Goal: Communication & Community: Answer question/provide support

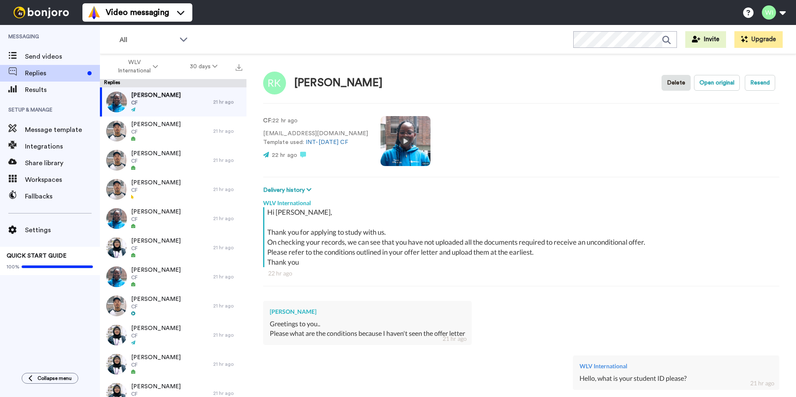
scroll to position [53, 0]
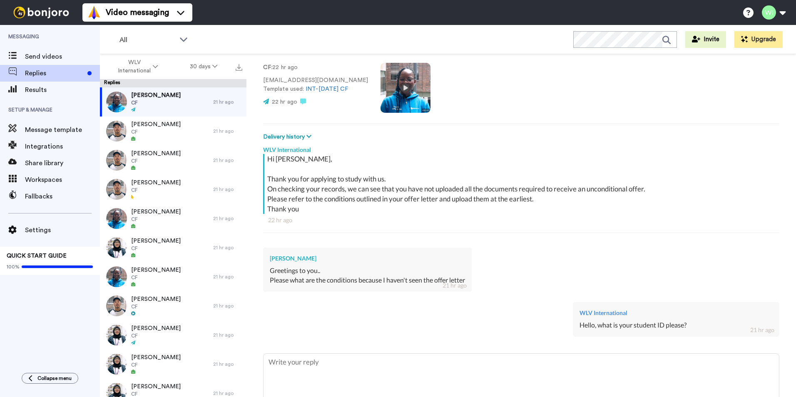
type textarea "x"
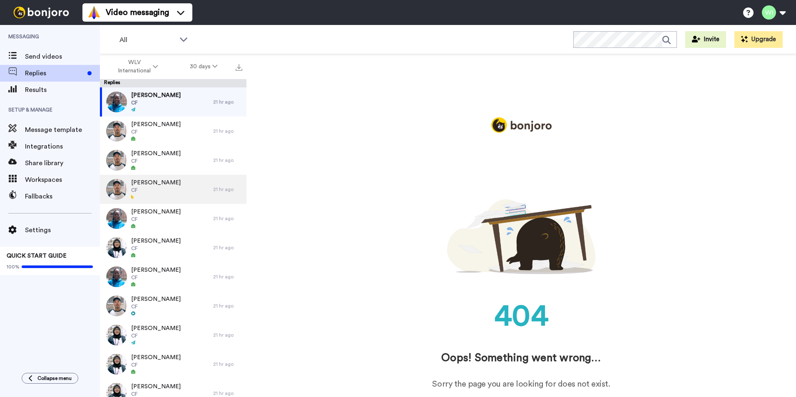
scroll to position [0, 0]
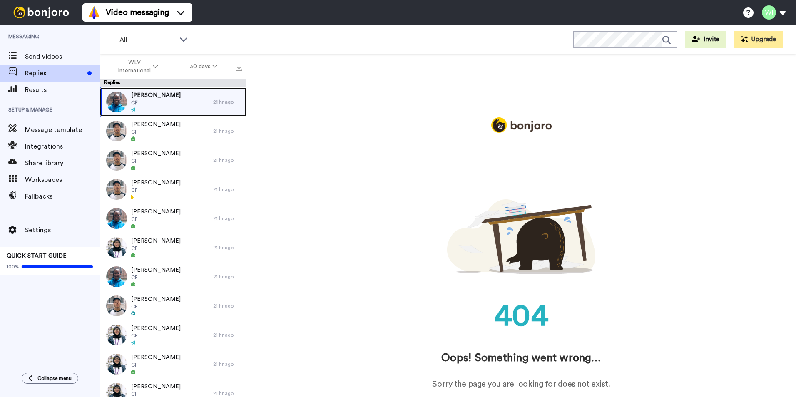
click at [172, 97] on div "[PERSON_NAME] CF" at bounding box center [156, 101] width 113 height 29
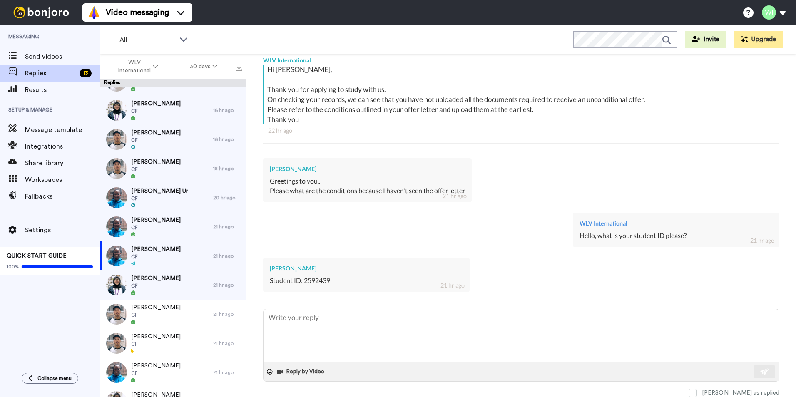
scroll to position [250, 0]
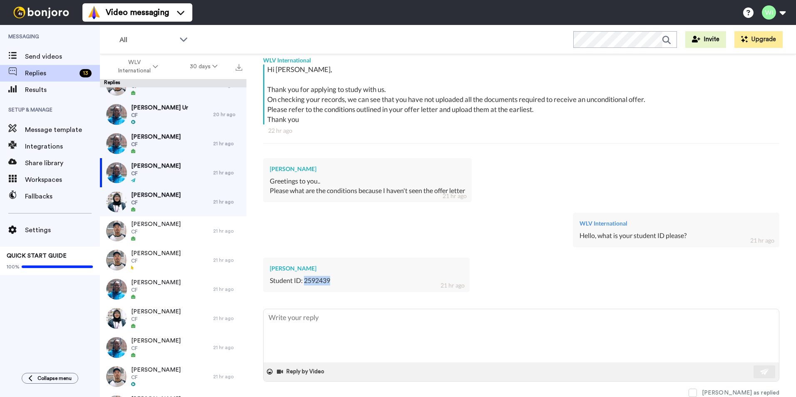
drag, startPoint x: 331, startPoint y: 280, endPoint x: 305, endPoint y: 278, distance: 26.3
click at [305, 278] on div "Student ID: 2592439" at bounding box center [366, 281] width 193 height 10
copy div "2592439"
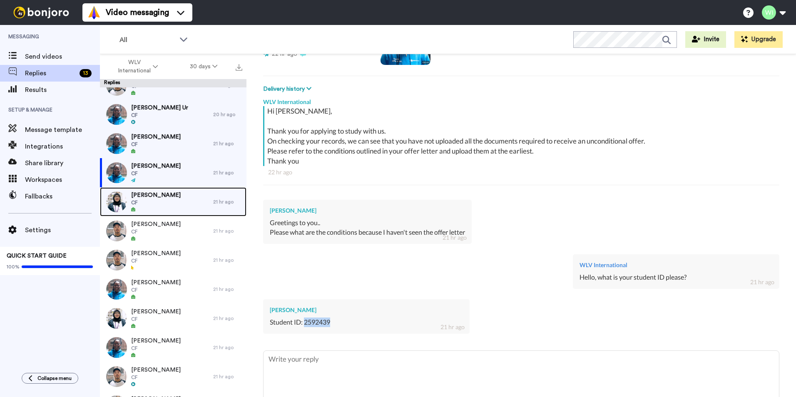
click at [174, 189] on div "[PERSON_NAME] CF" at bounding box center [156, 201] width 113 height 29
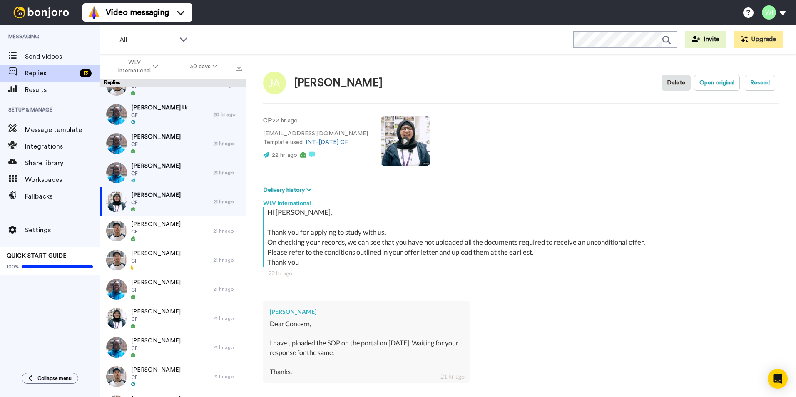
scroll to position [91, 0]
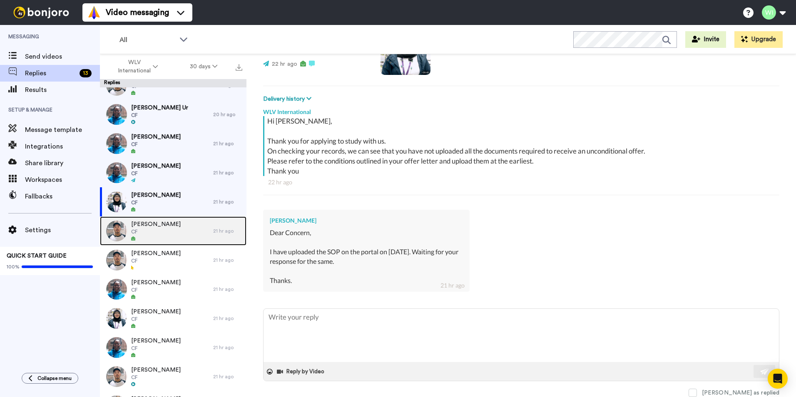
click at [152, 231] on span "CF" at bounding box center [156, 231] width 50 height 7
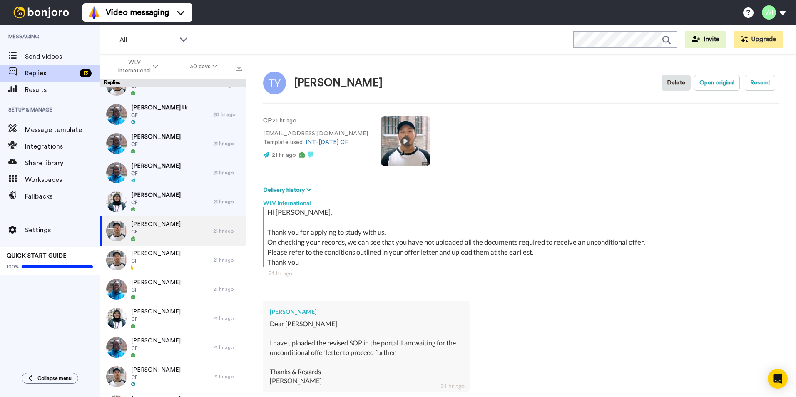
scroll to position [155, 0]
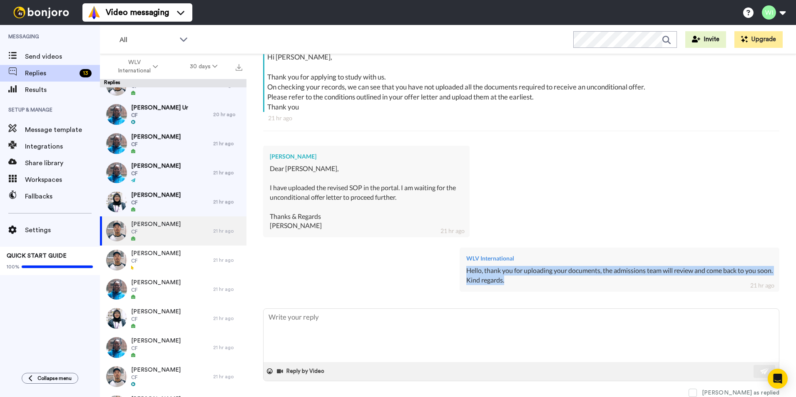
drag, startPoint x: 455, startPoint y: 271, endPoint x: 504, endPoint y: 283, distance: 49.7
click at [504, 283] on div "WLV International Hello, thank you for uploading your documents, the admissions…" at bounding box center [619, 270] width 320 height 44
copy div "Hello, thank you for uploading your documents, the admissions team will review …"
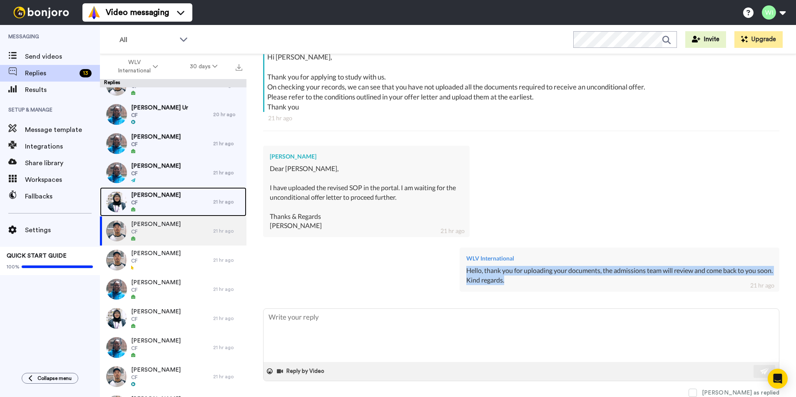
click at [141, 202] on span "CF" at bounding box center [156, 202] width 50 height 7
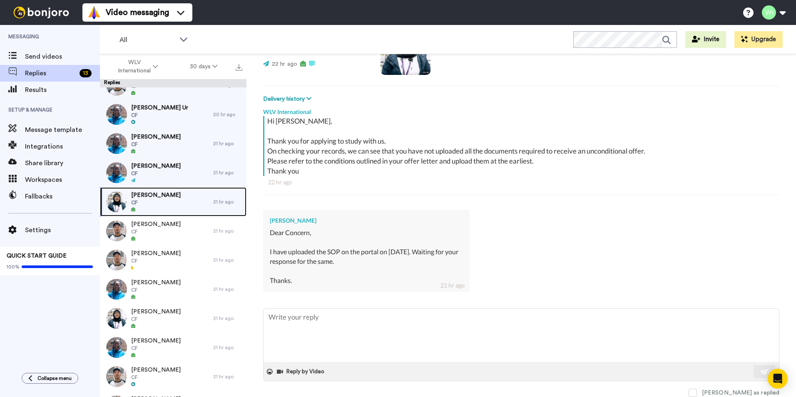
scroll to position [91, 0]
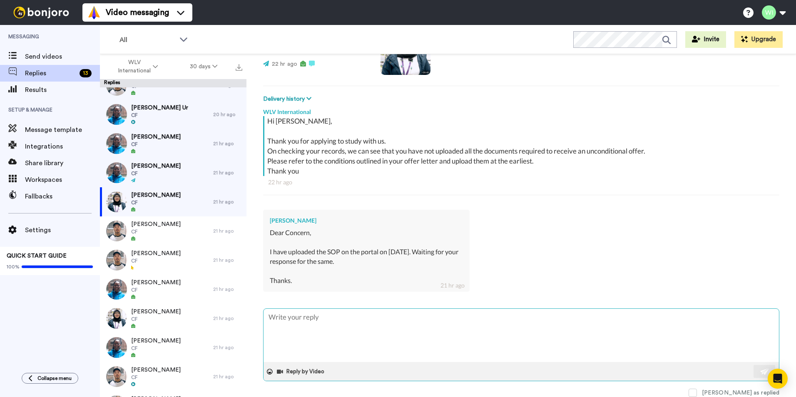
click at [342, 322] on textarea at bounding box center [520, 335] width 515 height 53
paste textarea "Hello, thank you for uploading your documents, the admissions team will review …"
type textarea "x"
type textarea "Hello, thank you for uploading your documents, the admissions team will review …"
click at [746, 372] on div "Reply by Video" at bounding box center [520, 371] width 515 height 19
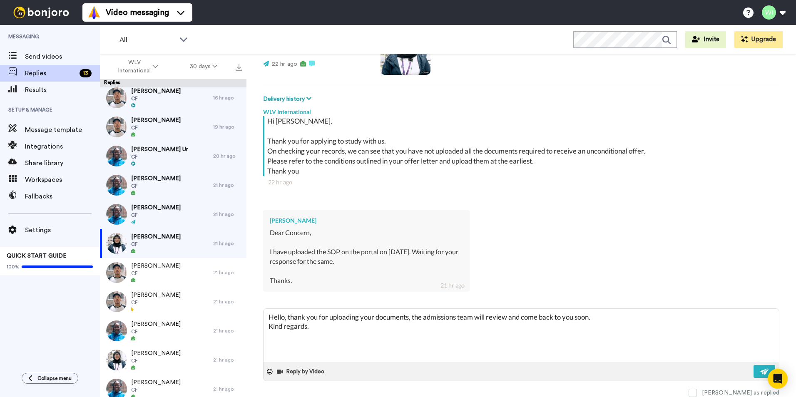
scroll to position [166, 0]
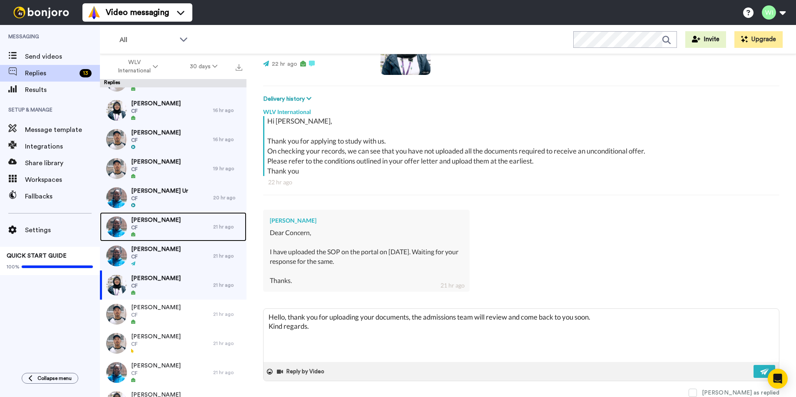
click at [171, 228] on div "[PERSON_NAME] CF" at bounding box center [156, 226] width 113 height 29
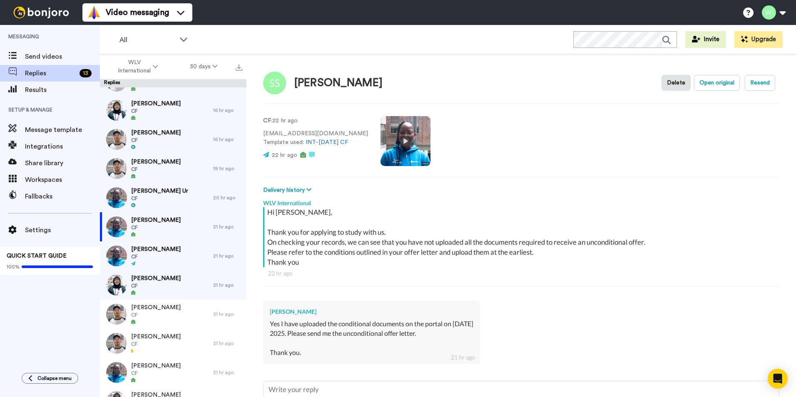
scroll to position [72, 0]
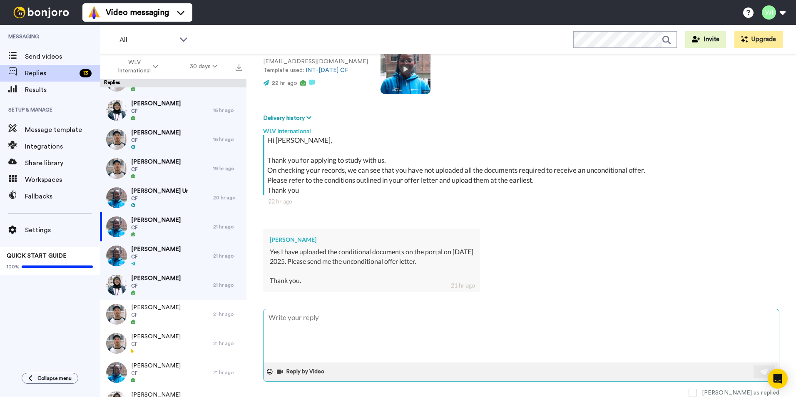
click at [343, 322] on textarea at bounding box center [520, 335] width 515 height 53
type textarea "x"
type textarea "Hello, thank you for uploading your documents, the admissions team will review …"
click at [760, 370] on img at bounding box center [764, 371] width 9 height 7
type textarea "x"
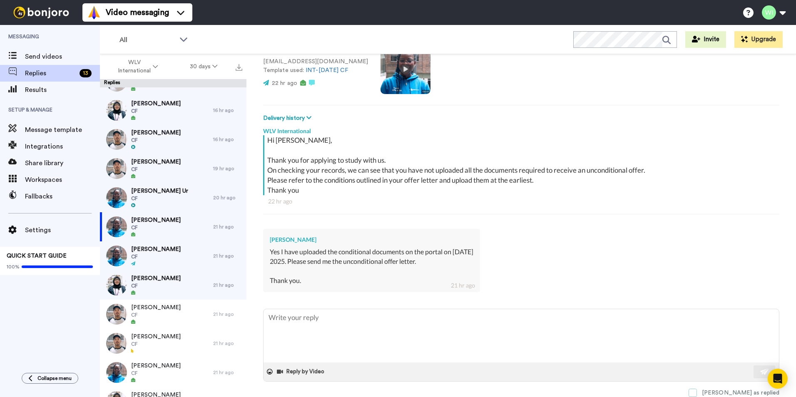
click at [697, 393] on span at bounding box center [692, 393] width 8 height 8
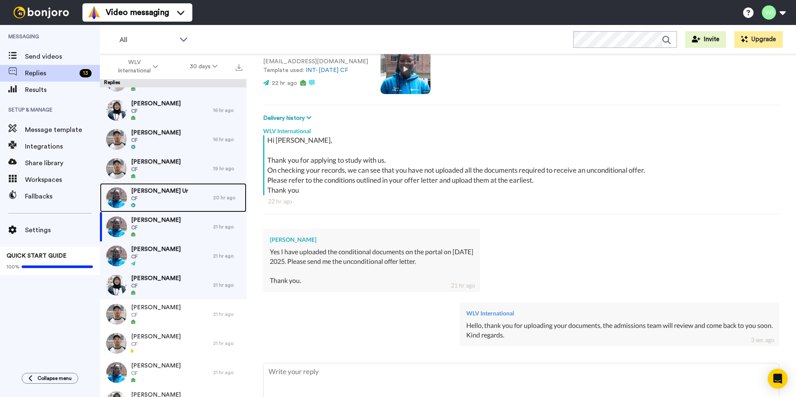
click at [175, 201] on div "[PERSON_NAME] Ur CF" at bounding box center [156, 197] width 113 height 29
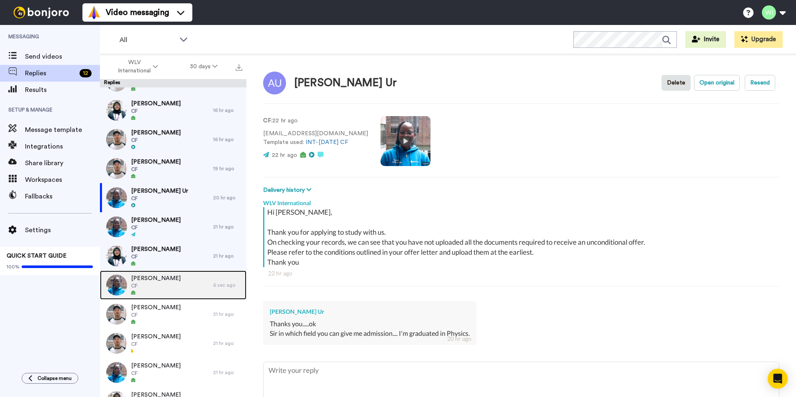
click at [168, 287] on div "[PERSON_NAME] CF" at bounding box center [156, 284] width 113 height 29
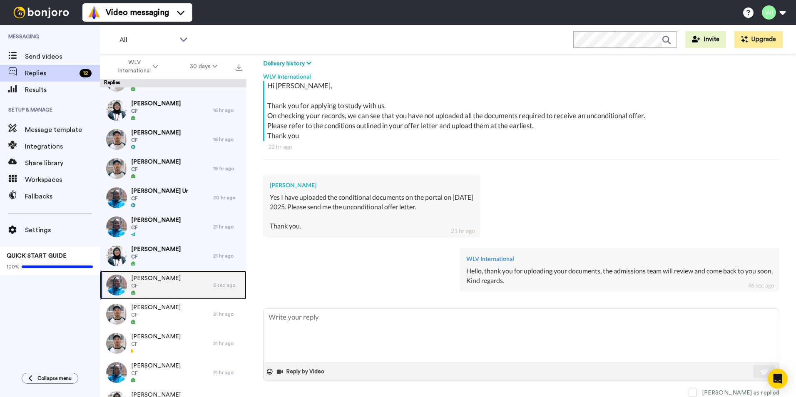
scroll to position [208, 0]
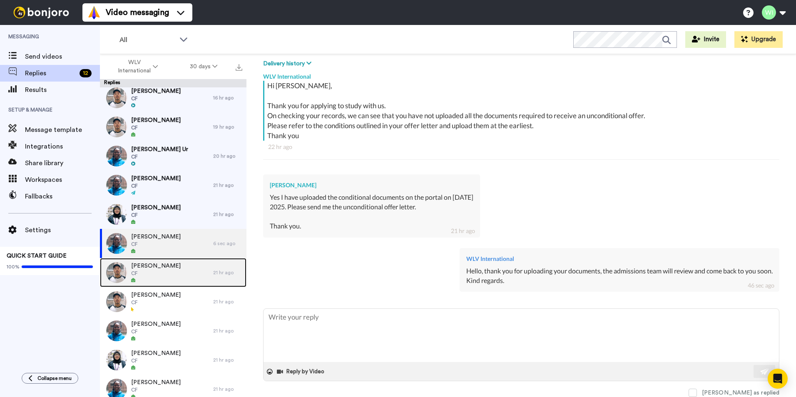
click at [162, 274] on span "CF" at bounding box center [156, 273] width 50 height 7
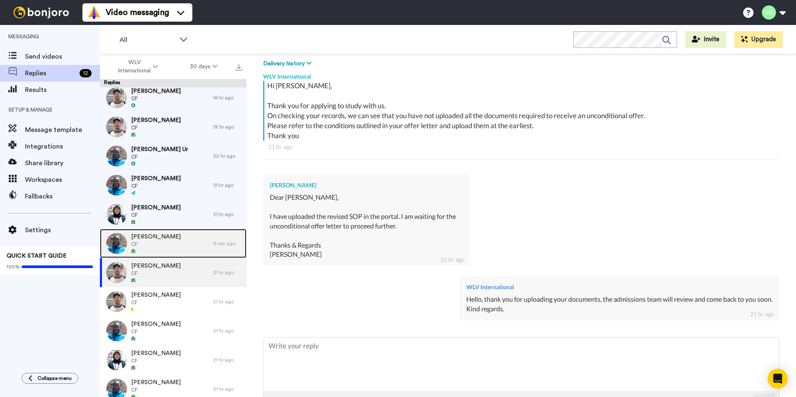
click at [164, 245] on span "CF" at bounding box center [156, 244] width 50 height 7
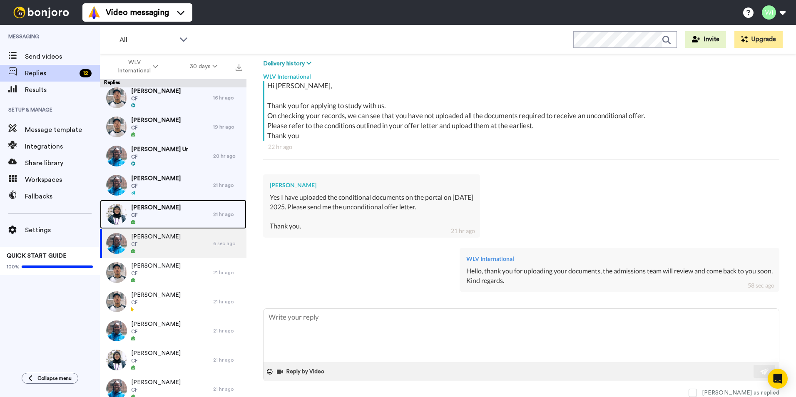
click at [179, 210] on div "[PERSON_NAME] CF" at bounding box center [156, 214] width 113 height 29
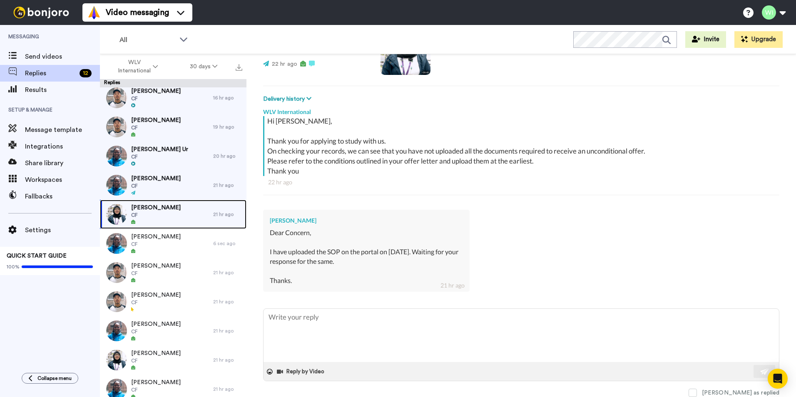
scroll to position [91, 0]
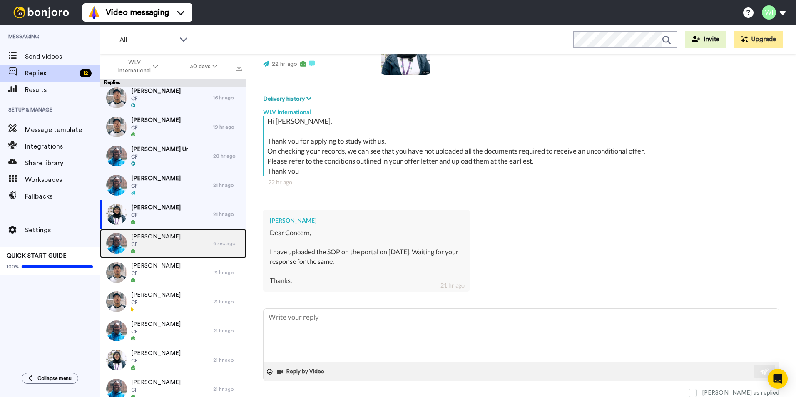
click at [179, 253] on div "[PERSON_NAME] CF" at bounding box center [156, 243] width 113 height 29
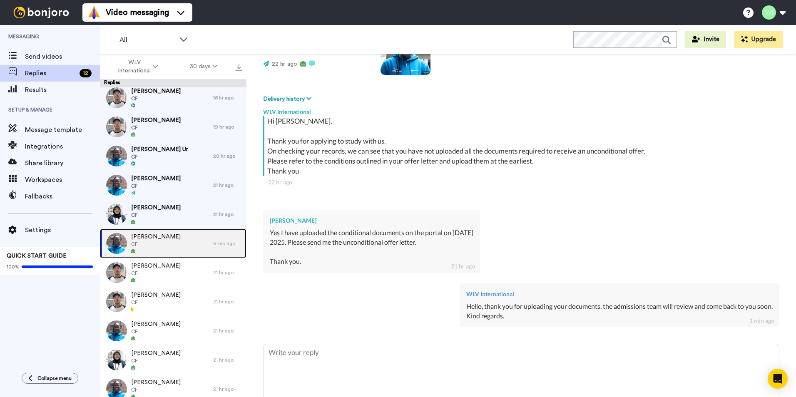
scroll to position [127, 0]
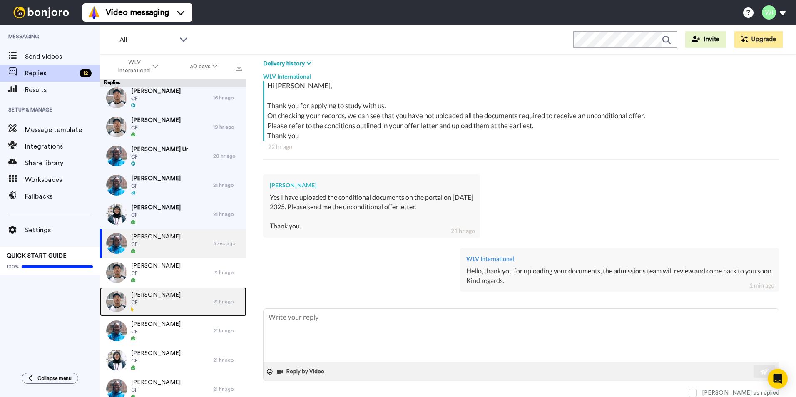
click at [147, 291] on span "[PERSON_NAME]" at bounding box center [156, 295] width 50 height 8
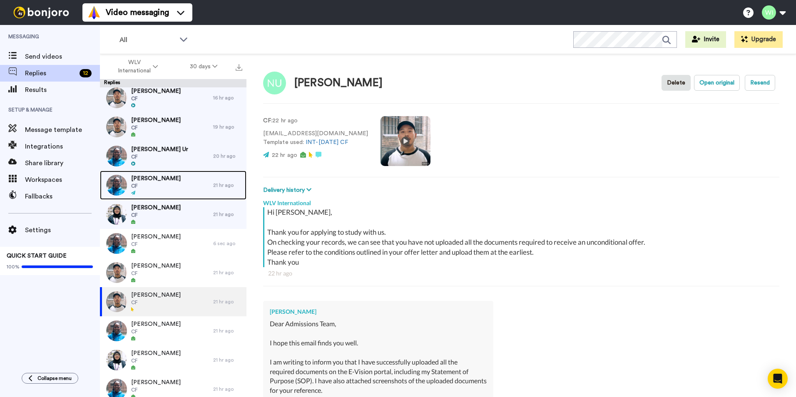
click at [166, 175] on div "[PERSON_NAME] CF" at bounding box center [156, 185] width 113 height 29
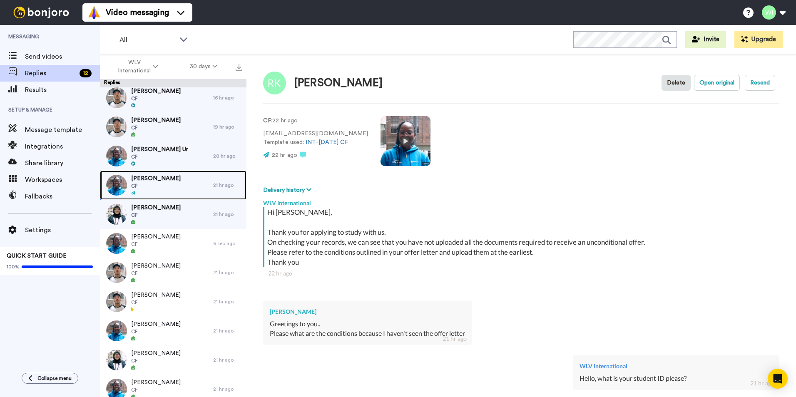
scroll to position [143, 0]
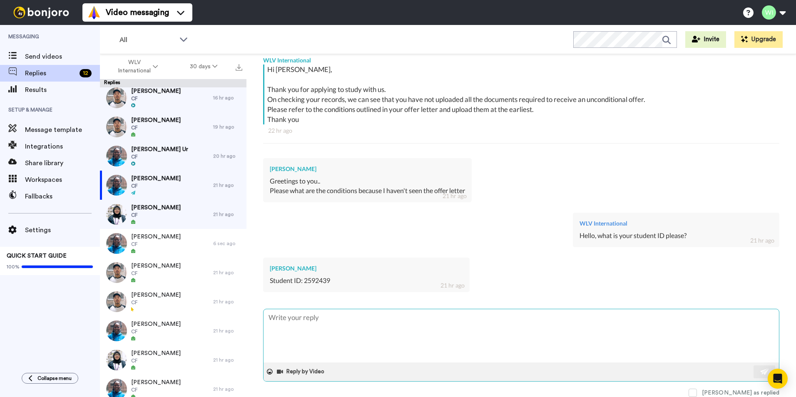
click at [349, 330] on textarea at bounding box center [520, 335] width 515 height 53
type textarea "x"
type textarea "H"
type textarea "x"
type textarea "He"
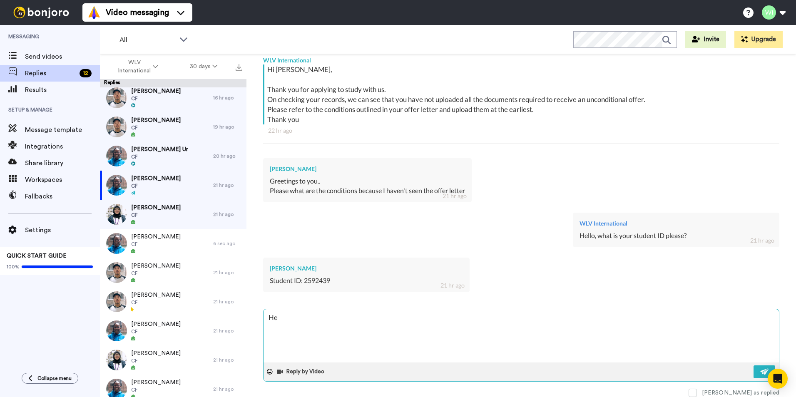
type textarea "x"
type textarea "Hel"
type textarea "x"
type textarea "Hell"
type textarea "x"
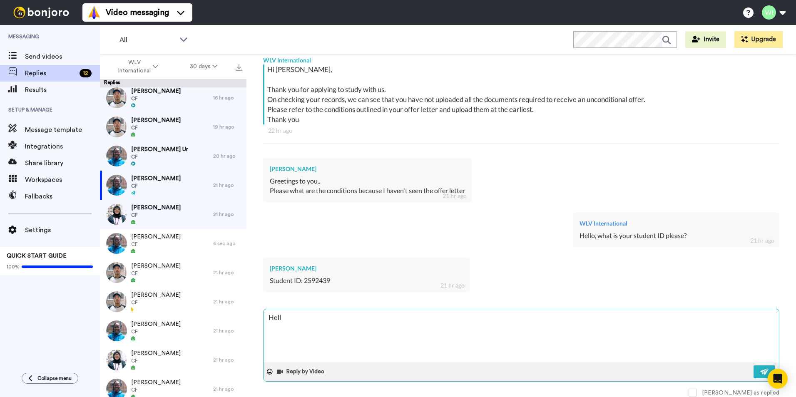
type textarea "Hello"
type textarea "x"
type textarea "Hello,"
type textarea "x"
type textarea "Hello,"
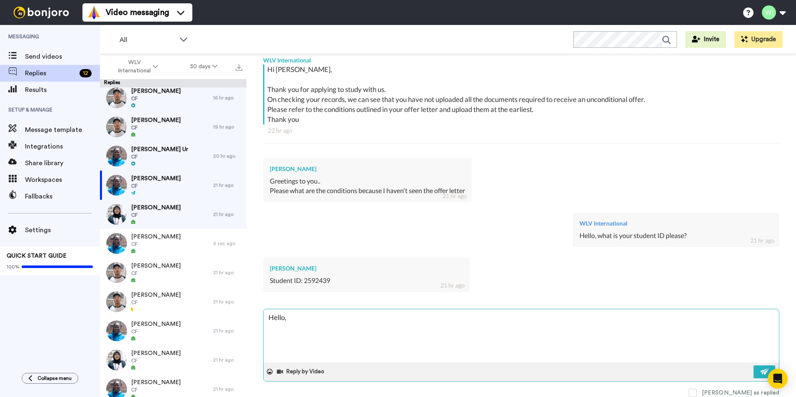
type textarea "x"
type textarea "Hello, y"
type textarea "x"
type textarea "Hello, yo"
type textarea "x"
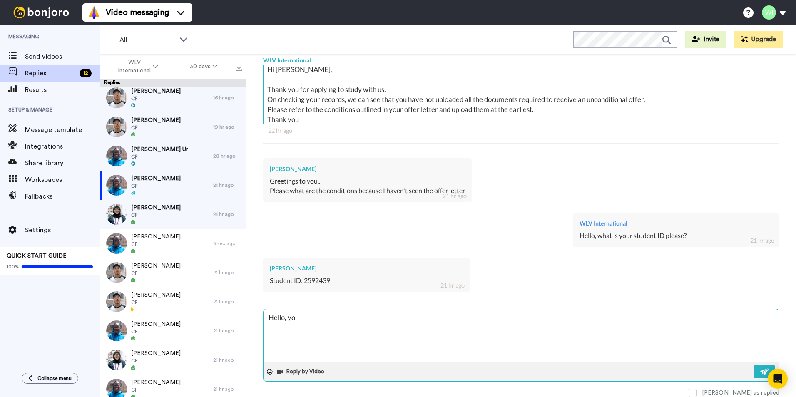
type textarea "Hello, you"
type textarea "x"
type textarea "Hello, your"
type textarea "x"
type textarea "Hello, your"
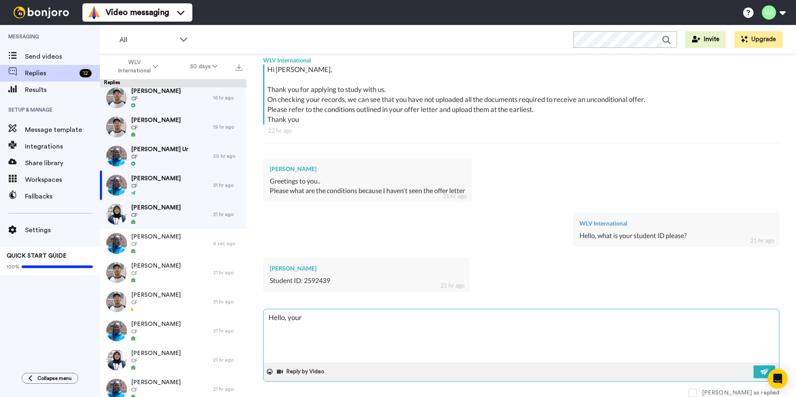
paste textarea "UF was issued [DATE] to their agent Malvern International PLC"
type textarea "x"
type textarea "Hello, your UF was issued [DATE] to their agent Malvern International PLC"
click at [312, 315] on textarea "Hello, your UF was issued [DATE] to their agent Malvern International PLC" at bounding box center [520, 335] width 515 height 53
type textarea "x"
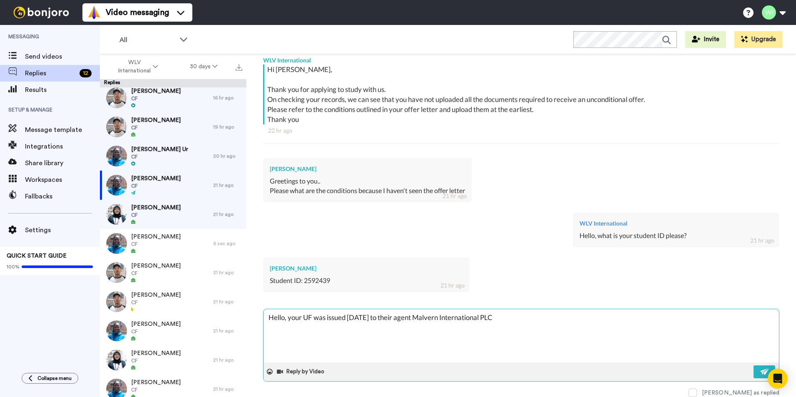
type textarea "Hello, your U was issued [DATE] to their agent Malvern International PLC"
type textarea "x"
type textarea "Hello, your Un was issued [DATE] to their agent Malvern International PLC"
type textarea "x"
type textarea "Hello, your Unc was issued [DATE] to their agent Malvern International PLC"
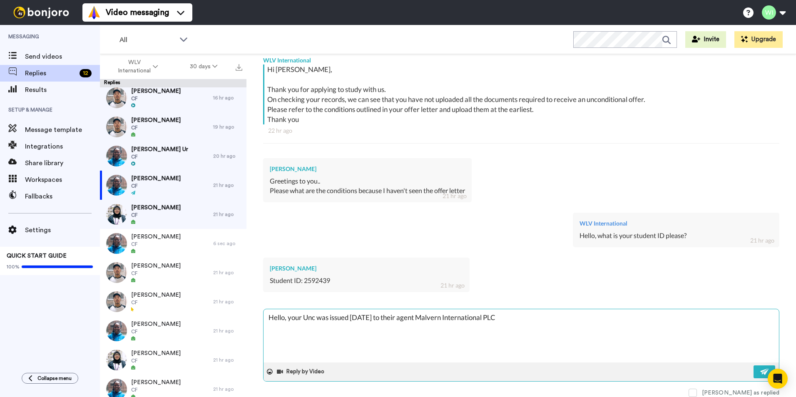
type textarea "x"
type textarea "Hello, your Unco was issued [DATE] to their agent Malvern International PLC"
type textarea "x"
type textarea "Hello, your Uncon was issued [DATE] to their agent Malvern International PLC"
type textarea "x"
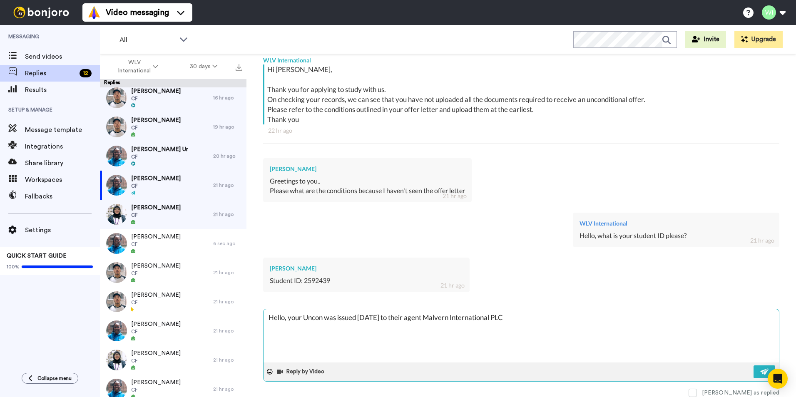
type textarea "Hello, your Uncond was issued [DATE] to their agent Malvern International PLC"
type textarea "x"
type textarea "Hello, your Uncondi was issued [DATE] to their agent Malvern International PLC"
type textarea "x"
type textarea "Hello, your Uncondit was issued [DATE] to their agent Malvern International PLC"
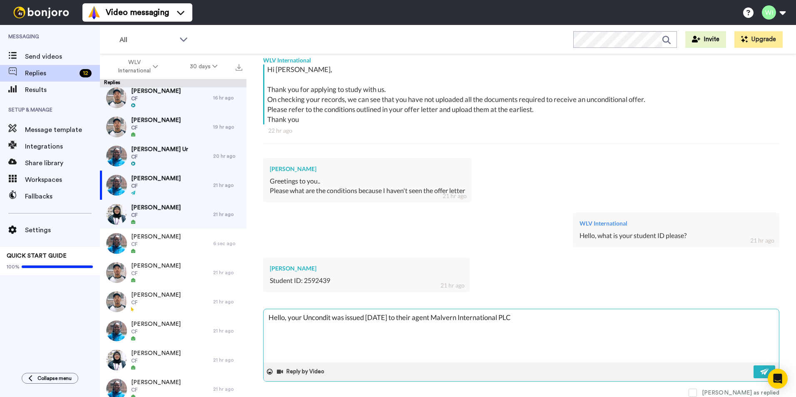
type textarea "x"
type textarea "Hello, your Unconditi was issued [DATE] to their agent Malvern International PLC"
type textarea "x"
type textarea "Hello, your Unconditio was issued [DATE] to their agent Malvern International P…"
type textarea "x"
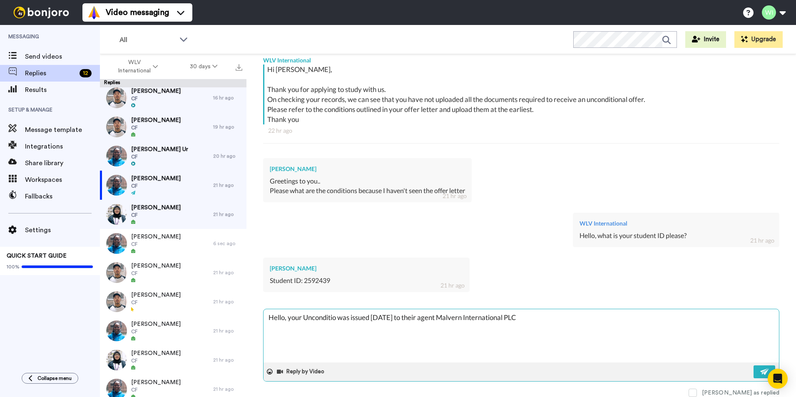
type textarea "Hello, your Uncondition was issued [DATE] to their agent Malvern International …"
type textarea "x"
type textarea "Hello, your Unconditiona was issued [DATE] to their agent Malvern International…"
type textarea "x"
type textarea "Hello, your Unconditional was issued [DATE] to their agent Malvern Internationa…"
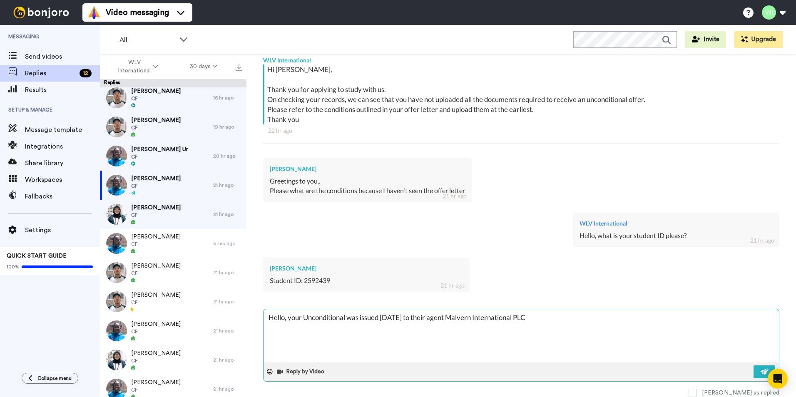
type textarea "x"
type textarea "Hello, your Unconditional was issued [DATE] to their agent Malvern Internationa…"
type textarea "x"
type textarea "Hello, your Unconditional o was issued [DATE] to their agent Malvern Internatio…"
type textarea "x"
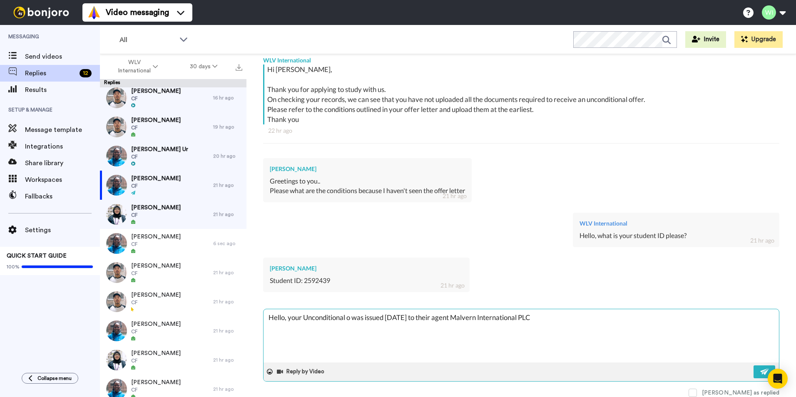
type textarea "Hello, your Unconditional of was issued [DATE] to their agent Malvern Internati…"
type textarea "x"
type textarea "Hello, your Unconditional off was issued [DATE] to their agent Malvern Internat…"
type textarea "x"
type textarea "Hello, your Unconditional offe was issued [DATE] to their agent Malvern Interna…"
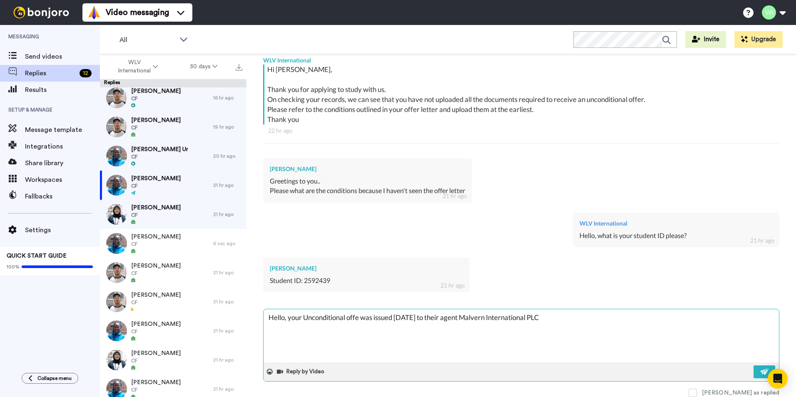
type textarea "x"
type textarea "Hello, your Unconditional offer was issued [DATE] to their agent Malvern Intern…"
type textarea "x"
type textarea "Hello, your Unconditional offer l was issued [DATE] to their agent Malvern Inte…"
type textarea "x"
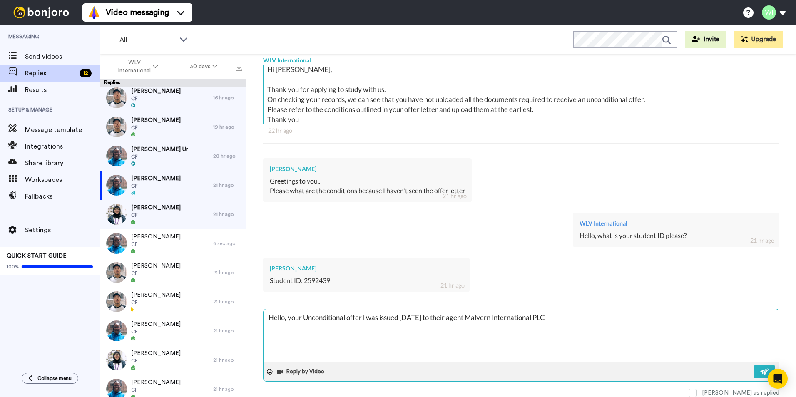
type textarea "Hello, your Unconditional offer le was issued [DATE] to their agent Malvern Int…"
type textarea "x"
type textarea "Hello, your Unconditional offer let was issued [DATE] to their agent Malvern In…"
type textarea "x"
type textarea "Hello, your Unconditional offer lett was issued [DATE] to their agent Malvern I…"
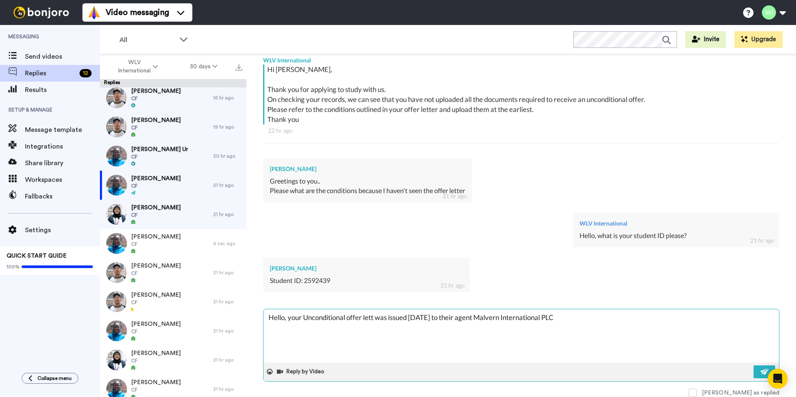
type textarea "x"
type textarea "Hello, your Unconditional offer lette was issued [DATE] to their agent Malvern …"
type textarea "x"
type textarea "Hello, your Unconditional offer letter was issued [DATE] to their agent Malvern…"
type textarea "x"
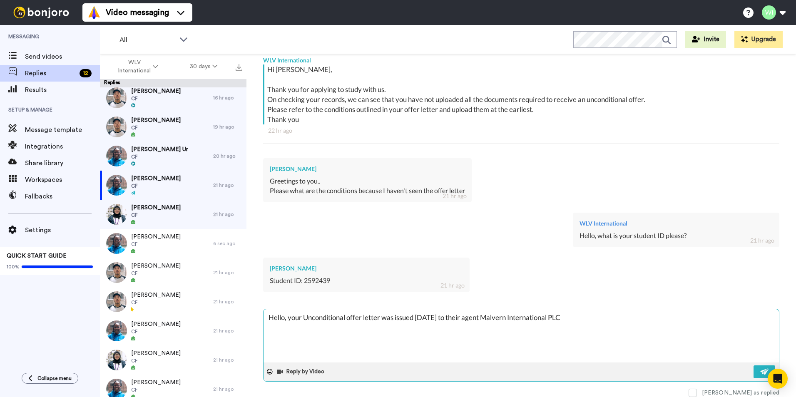
type textarea "Hello, your Unconditional offer letter was issued [DATE] to their agent Malvern…"
click at [466, 320] on textarea "Hello, your Unconditional offer letter was issued [DATE] to their agent Malvern…" at bounding box center [520, 335] width 515 height 53
type textarea "x"
type textarea "Hello, your Unconditional offer letter was issued [DATE] to yoagent Malvern Int…"
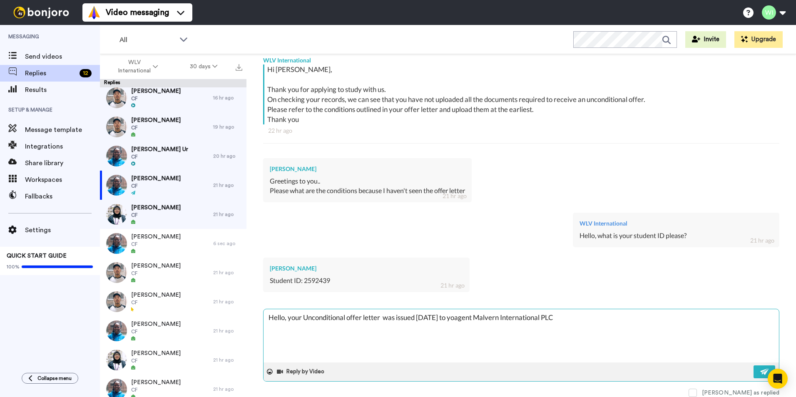
type textarea "x"
type textarea "Hello, your Unconditional offer letter was issued [DATE] to youagent Malvern In…"
type textarea "x"
type textarea "Hello, your Unconditional offer letter was issued [DATE] to youragent Malvern I…"
type textarea "x"
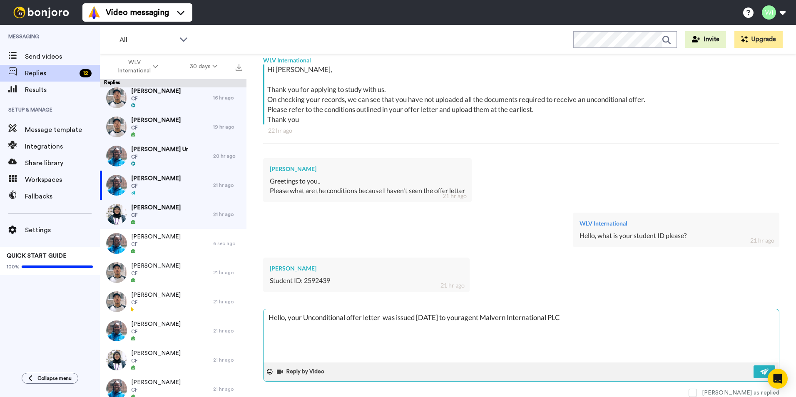
type textarea "Hello, your Unconditional offer letter was issued [DATE] to your agent Malvern …"
click at [590, 316] on textarea "Hello, your Unconditional offer letter was issued [DATE] to your agent Malvern …" at bounding box center [520, 335] width 515 height 53
type textarea "x"
type textarea "Hello, your Unconditional offer letter was issued [DATE] to your agent Malvern …"
type textarea "x"
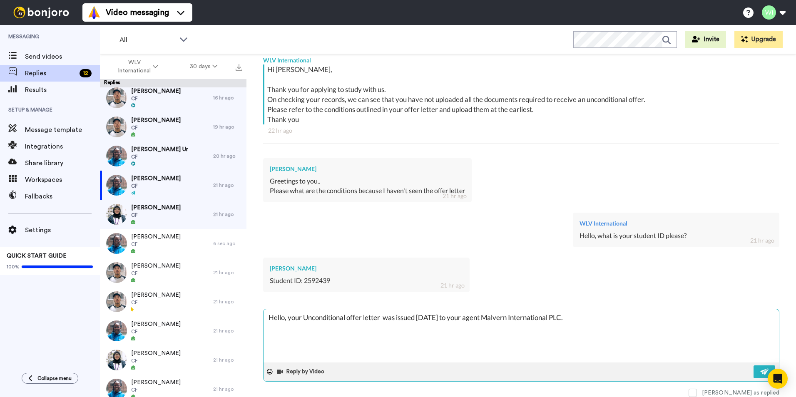
type textarea "Hello, your Unconditional offer letter was issued [DATE] to your agent Malvern …"
type textarea "x"
type textarea "Hello, your Unconditional offer letter was issued [DATE] to your agent Malvern …"
type textarea "x"
type textarea "Hello, your Unconditional offer letter was issued [DATE] to your agent Malvern …"
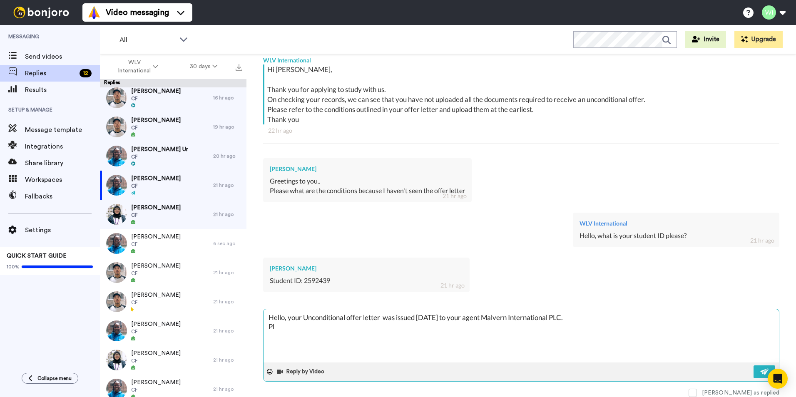
type textarea "x"
type textarea "Hello, your Unconditional offer letter was issued [DATE] to your agent Malvern …"
type textarea "x"
type textarea "Hello, your Unconditional offer letter was issued [DATE] to your agent Malvern …"
type textarea "x"
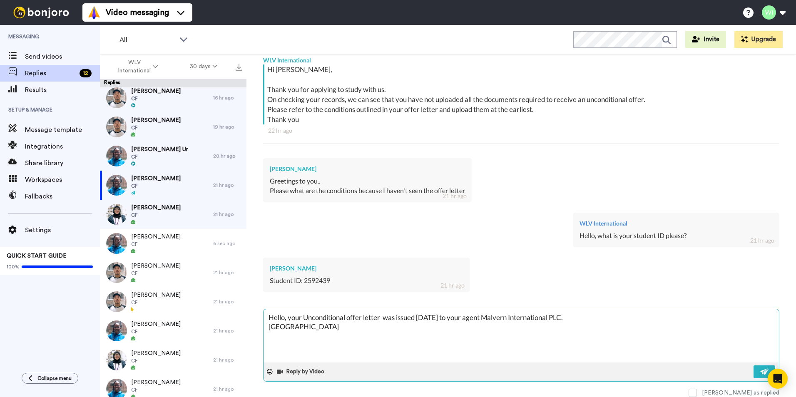
type textarea "Hello, your Unconditional offer letter was issued [DATE] to your agent Malvern …"
type textarea "x"
type textarea "Hello, your Unconditional offer letter was issued [DATE] to your agent Malvern …"
type textarea "x"
type textarea "Hello, your Unconditional offer letter was issued [DATE] to your agent Malvern …"
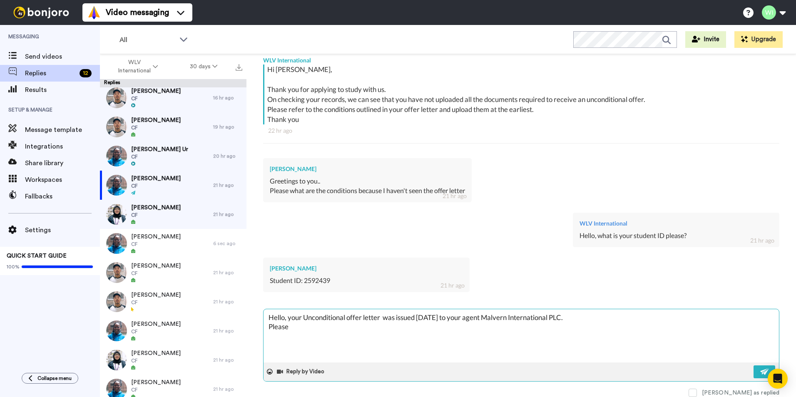
type textarea "x"
type textarea "Hello, your Unconditional offer letter was issued [DATE] to your agent Malvern …"
type textarea "x"
type textarea "Hello, your Unconditional offer letter was issued [DATE] to your agent Malvern …"
type textarea "x"
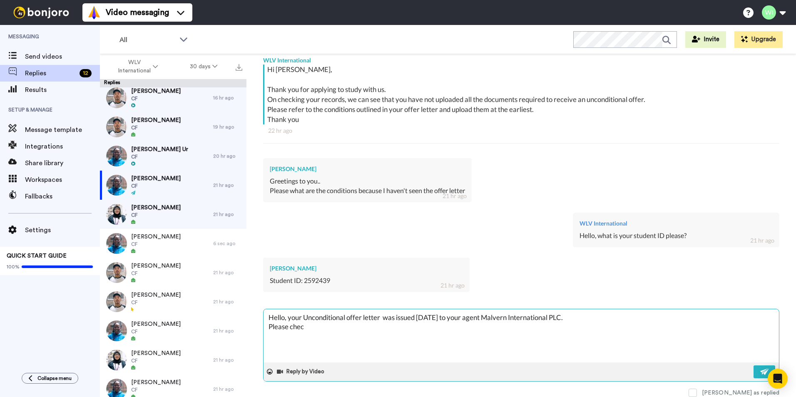
type textarea "Hello, your Unconditional offer letter was issued [DATE] to your agent Malvern …"
type textarea "x"
type textarea "Hello, your Unconditional offer letter was issued [DATE] to your agent Malvern …"
type textarea "x"
type textarea "Hello, your Unconditional offer letter was issued [DATE] to your agent Malvern …"
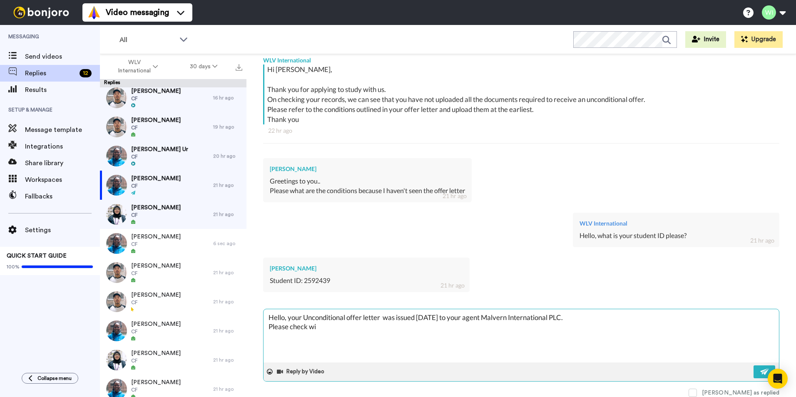
type textarea "x"
type textarea "Hello, your Unconditional offer letter was issued [DATE] to your agent Malvern …"
type textarea "x"
type textarea "Hello, your Unconditional offer letter was issued [DATE] to your agent Malvern …"
type textarea "x"
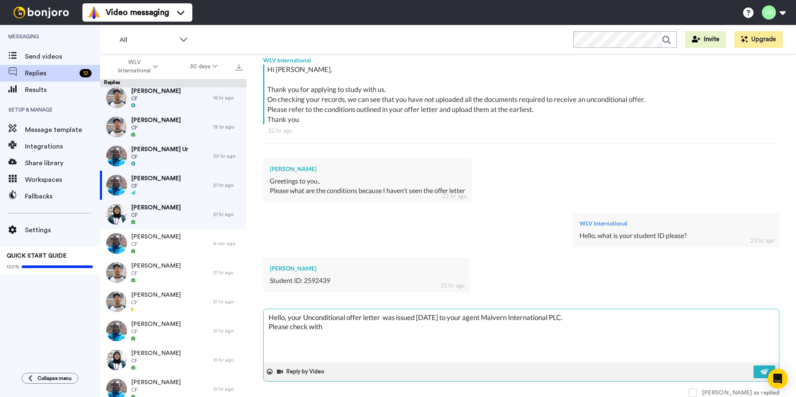
type textarea "Hello, your Unconditional offer letter was issued [DATE] to your agent Malvern …"
type textarea "x"
type textarea "Hello, your Unconditional offer letter was issued [DATE] to your agent Malvern …"
type textarea "x"
type textarea "Hello, your Unconditional offer letter was issued [DATE] to your agent Malvern …"
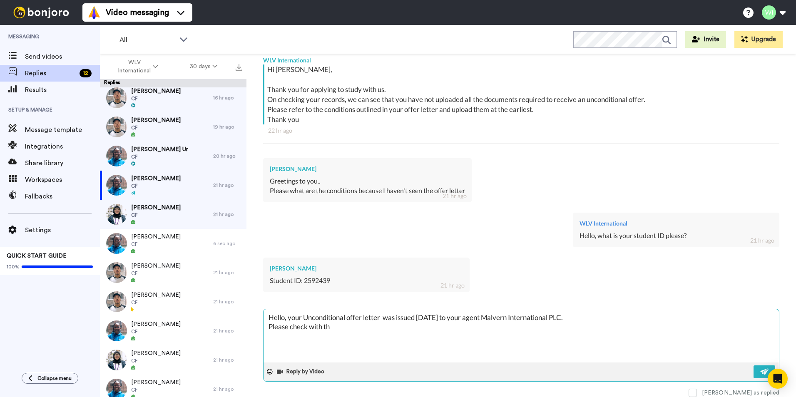
type textarea "x"
type textarea "Hello, your Unconditional offer letter was issued [DATE] to your agent Malvern …"
type textarea "x"
type textarea "Hello, your Unconditional offer letter was issued [DATE] to your agent Malvern …"
type textarea "x"
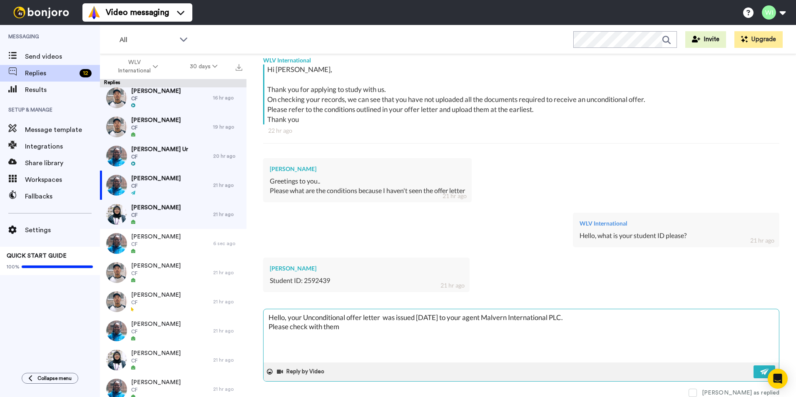
type textarea "Hello, your Unconditional offer letter was issued [DATE] to your agent Malvern …"
type textarea "x"
type textarea "Hello, your Unconditional offer letter was issued [DATE] to your agent Malvern …"
type textarea "x"
type textarea "Hello, your Unconditional offer letter was issued [DATE] to your agent Malvern …"
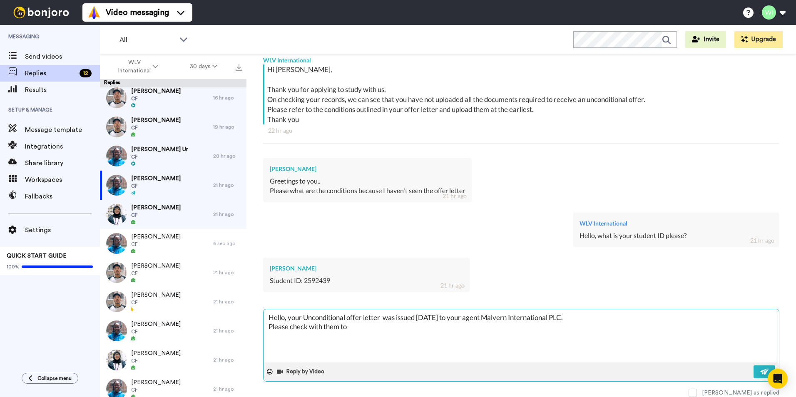
type textarea "x"
type textarea "Hello, your Unconditional offer letter was issued [DATE] to your agent Malvern …"
type textarea "x"
type textarea "Hello, your Unconditional offer letter was issued [DATE] to your agent Malvern …"
type textarea "x"
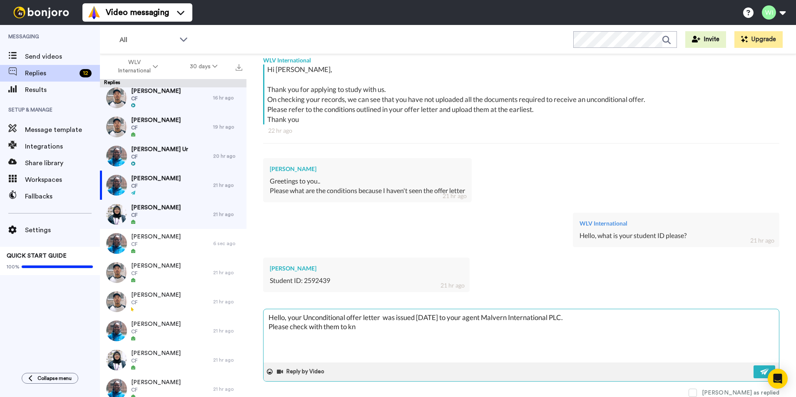
type textarea "Hello, your Unconditional offer letter was issued [DATE] to your agent Malvern …"
type textarea "x"
type textarea "Hello, your Unconditional offer letter was issued [DATE] to your agent Malvern …"
type textarea "x"
type textarea "Hello, your Unconditional offer letter was issued [DATE] to your agent Malvern …"
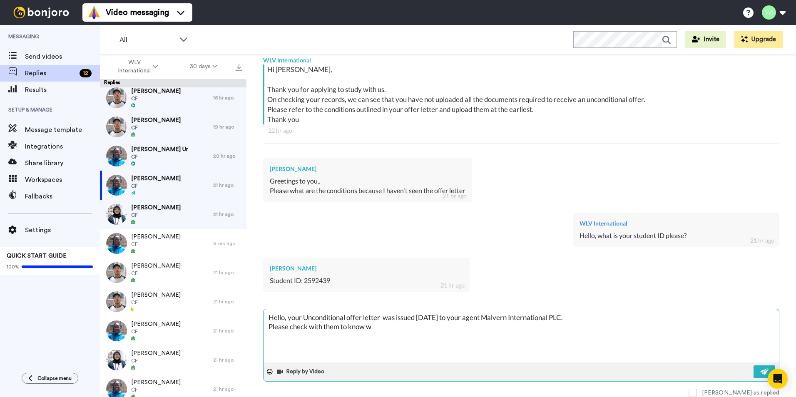
type textarea "x"
type textarea "Hello, your Unconditional offer letter was issued [DATE] to your agent Malvern …"
type textarea "x"
type textarea "Hello, your Unconditional offer letter was issued [DATE] to your agent Malvern …"
type textarea "x"
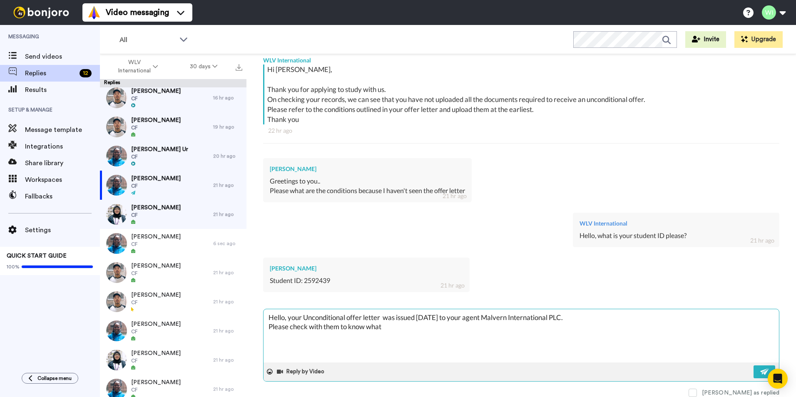
type textarea "Hello, your Unconditional offer letter was issued [DATE] to your agent Malvern …"
type textarea "x"
type textarea "Hello, your Unconditional offer letter was issued [DATE] to your agent Malvern …"
type textarea "x"
type textarea "Hello, your Unconditional offer letter was issued [DATE] to your agent Malvern …"
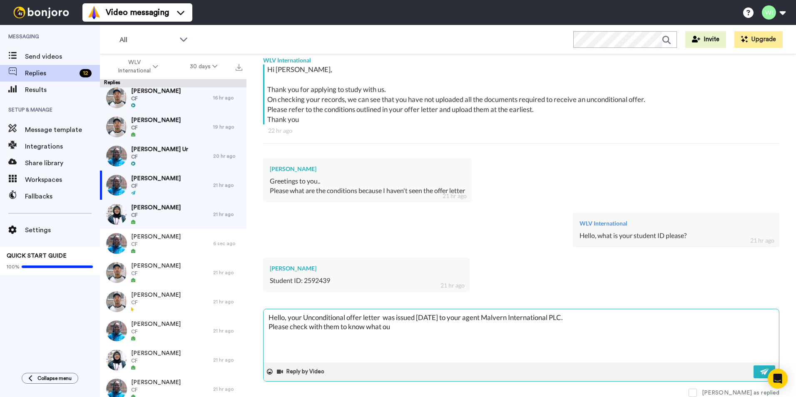
type textarea "x"
type textarea "Hello, your Unconditional offer letter was issued [DATE] to your agent Malvern …"
type textarea "x"
type textarea "Hello, your Unconditional offer letter was issued [DATE] to your agent Malvern …"
type textarea "x"
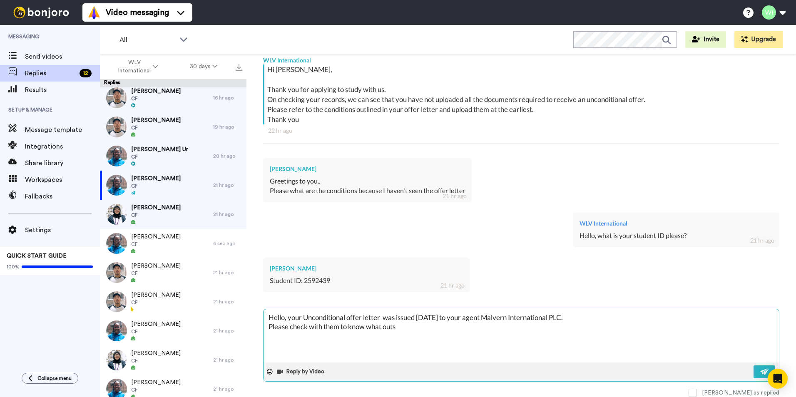
type textarea "Hello, your Unconditional offer letter was issued [DATE] to your agent Malvern …"
type textarea "x"
type textarea "Hello, your Unconditional offer letter was issued [DATE] to your agent Malvern …"
type textarea "x"
type textarea "Hello, your Unconditional offer letter was issued [DATE] to your agent Malvern …"
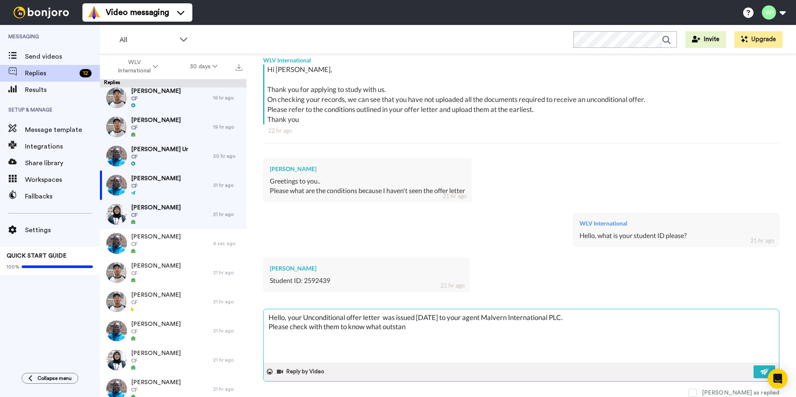
type textarea "x"
type textarea "Hello, your Unconditional offer letter was issued [DATE] to your agent Malvern …"
type textarea "x"
type textarea "Hello, your Unconditional offer letter was issued [DATE] to your agent Malvern …"
type textarea "x"
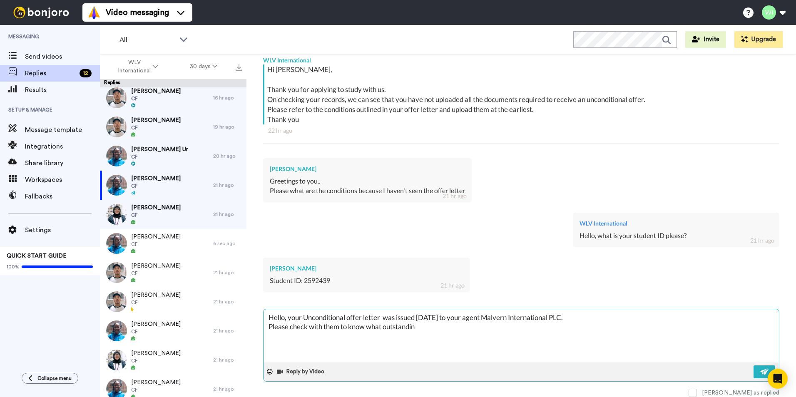
type textarea "Hello, your Unconditional offer letter was issued [DATE] to your agent Malvern …"
type textarea "x"
type textarea "Hello, your Unconditional offer letter was issued [DATE] to your agent Malvern …"
type textarea "x"
type textarea "Hello, your Unconditional offer letter was issued [DATE] to your agent Malvern …"
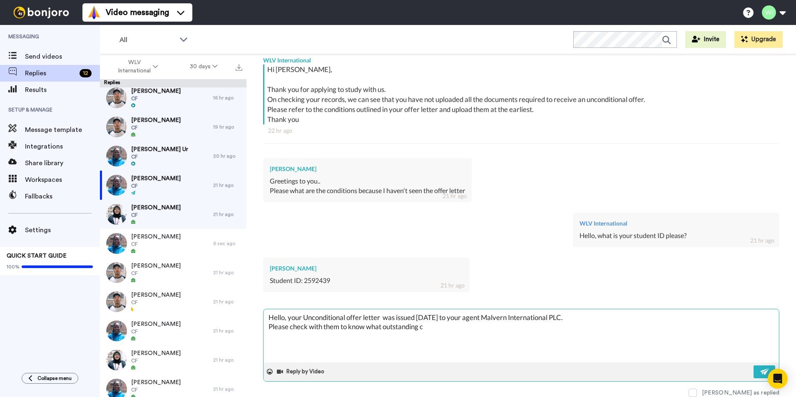
type textarea "x"
type textarea "Hello, your Unconditional offer letter was issued [DATE] to your agent Malvern …"
type textarea "x"
type textarea "Hello, your Unconditional offer letter was issued [DATE] to your agent Malvern …"
type textarea "x"
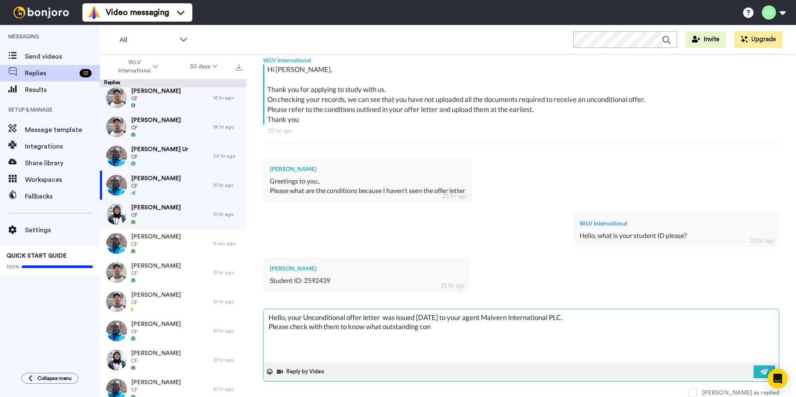
type textarea "Hello, your Unconditional offer letter was issued [DATE] to your agent Malvern …"
type textarea "x"
type textarea "Hello, your Unconditional offer letter was issued [DATE] to your agent Malvern …"
type textarea "x"
type textarea "Hello, your Unconditional offer letter was issued [DATE] to your agent Malvern …"
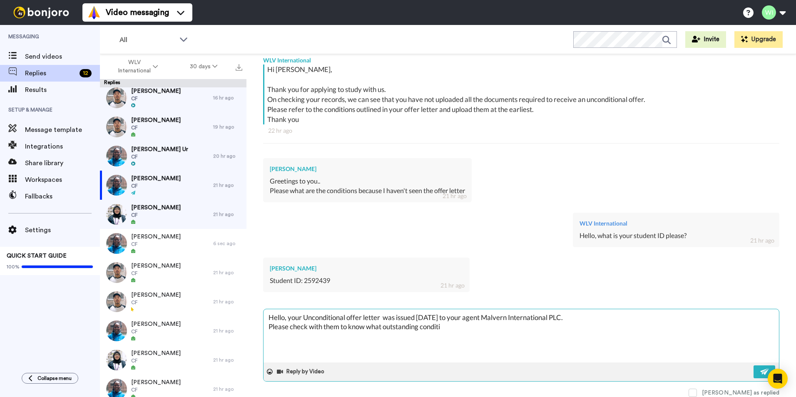
type textarea "x"
type textarea "Hello, your Unconditional offer letter was issued [DATE] to your agent Malvern …"
type textarea "x"
type textarea "Hello, your Unconditional offer letter was issued [DATE] to your agent Malvern …"
type textarea "x"
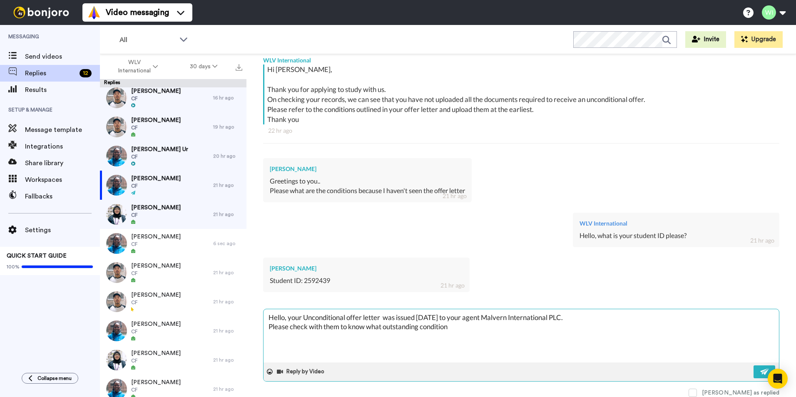
type textarea "Hello, your Unconditional offer letter was issued [DATE] to your agent Malvern …"
type textarea "x"
type textarea "Hello, your Unconditional offer letter was issued [DATE] to your agent Malvern …"
type textarea "x"
type textarea "Hello, your Unconditional offer letter was issued [DATE] to your agent Malvern …"
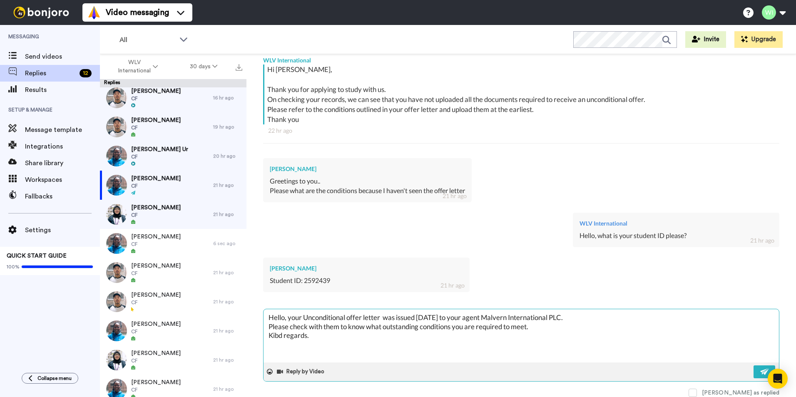
click at [278, 332] on textarea "Hello, your Unconditional offer letter was issued [DATE] to your agent Malvern …" at bounding box center [520, 335] width 515 height 53
click at [760, 375] on img at bounding box center [764, 371] width 9 height 7
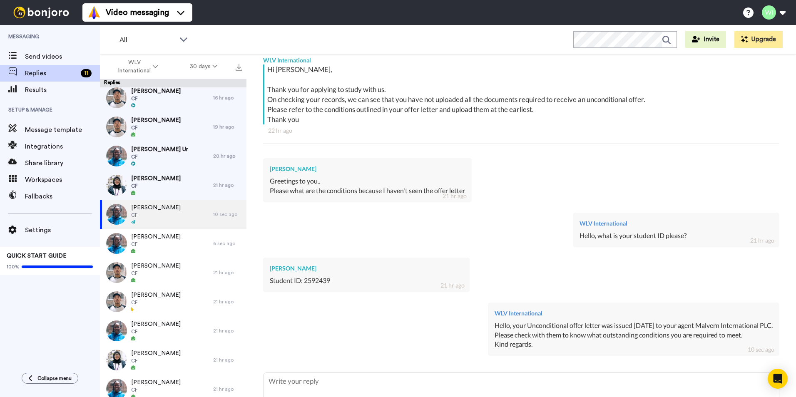
scroll to position [101, 0]
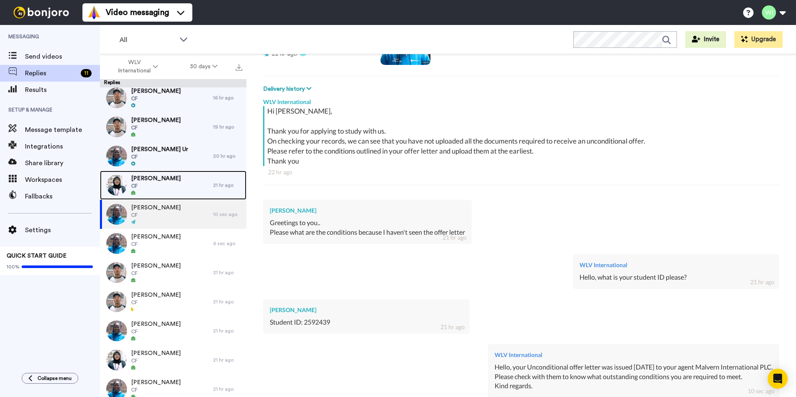
click at [176, 176] on div "[PERSON_NAME] CF" at bounding box center [156, 185] width 113 height 29
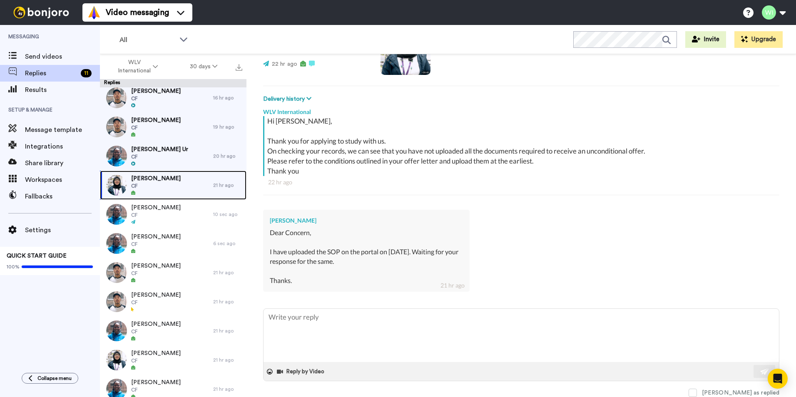
scroll to position [91, 0]
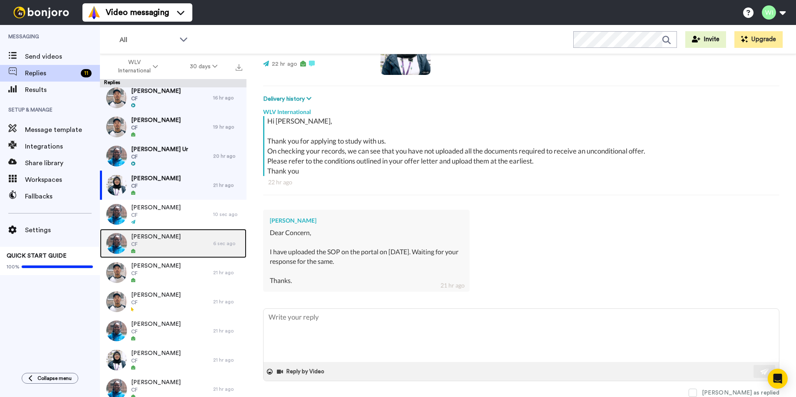
click at [132, 248] on div at bounding box center [156, 251] width 50 height 6
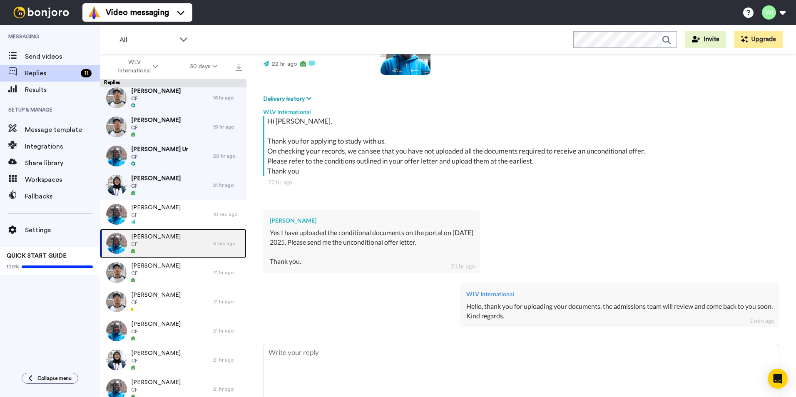
scroll to position [101, 0]
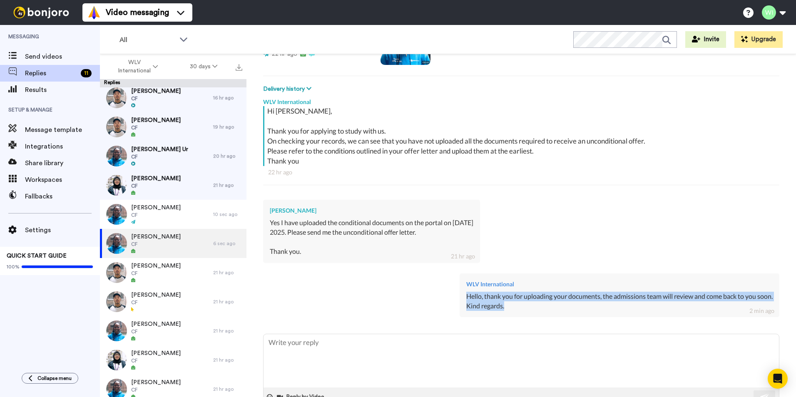
drag, startPoint x: 495, startPoint y: 305, endPoint x: 454, endPoint y: 297, distance: 42.0
click at [459, 297] on div "WLV International Hello, thank you for uploading your documents, the admissions…" at bounding box center [619, 295] width 320 height 44
copy div "Hello, thank you for uploading your documents, the admissions team will review …"
click at [160, 195] on div at bounding box center [156, 193] width 50 height 6
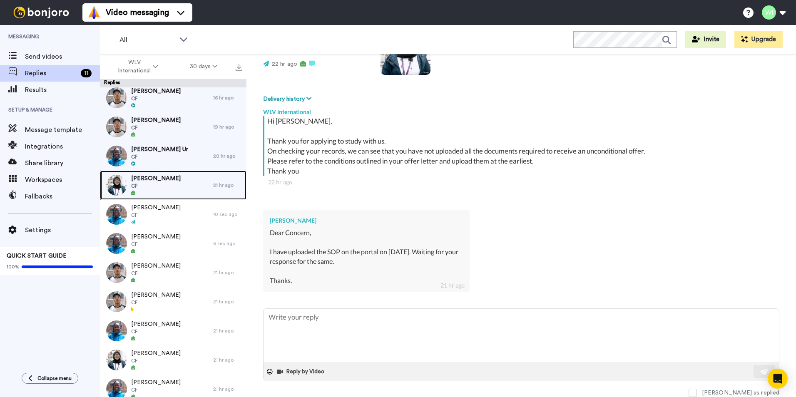
scroll to position [91, 0]
click at [315, 335] on textarea at bounding box center [520, 335] width 515 height 53
paste textarea "Hello, thank you for uploading your documents, the admissions team will review …"
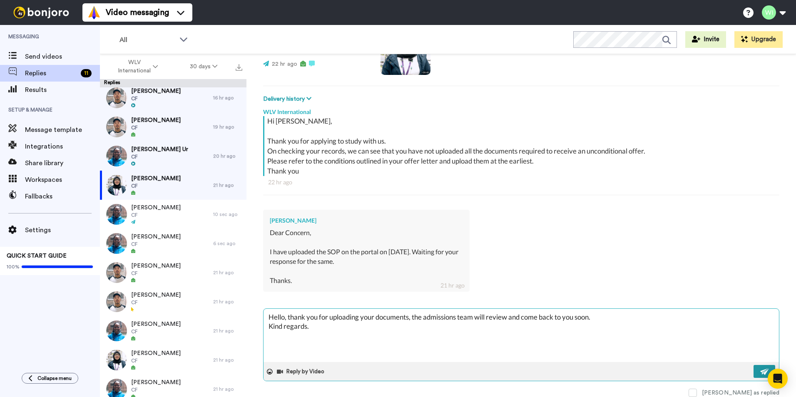
click at [753, 375] on button at bounding box center [764, 371] width 22 height 13
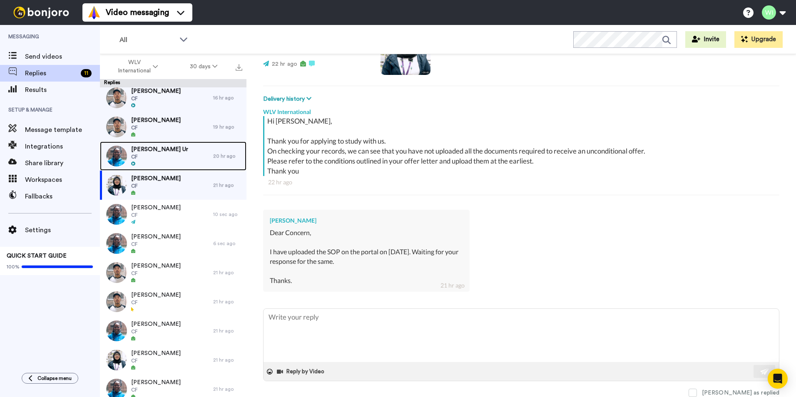
click at [162, 146] on div "[PERSON_NAME] Ur CF" at bounding box center [156, 155] width 113 height 29
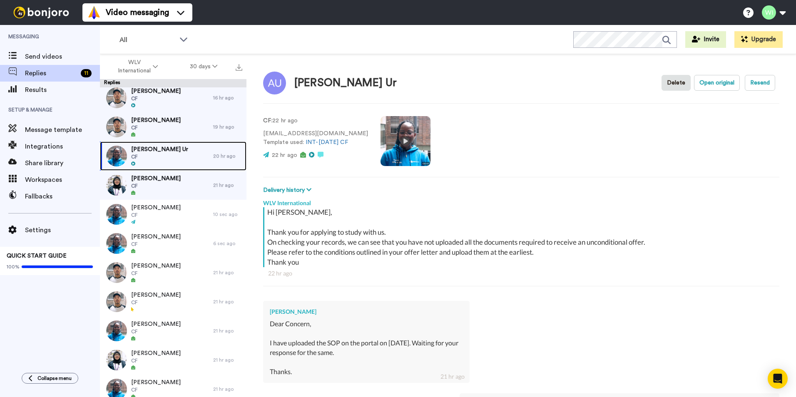
click at [178, 160] on div "[PERSON_NAME] Ur CF" at bounding box center [156, 155] width 113 height 29
click at [179, 122] on div "[PERSON_NAME] CF" at bounding box center [156, 126] width 113 height 29
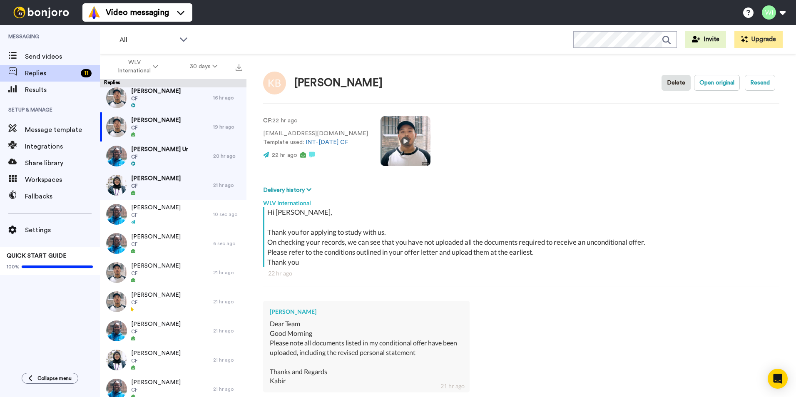
scroll to position [174, 0]
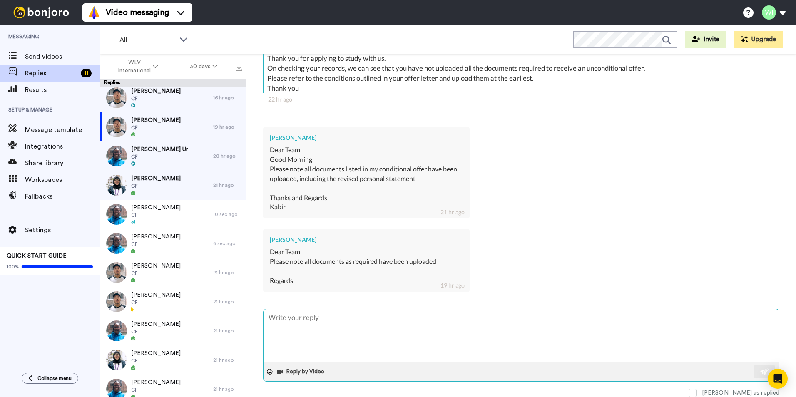
click at [362, 332] on textarea at bounding box center [520, 335] width 515 height 53
click at [753, 374] on button at bounding box center [764, 371] width 22 height 13
click at [697, 392] on span at bounding box center [692, 393] width 8 height 8
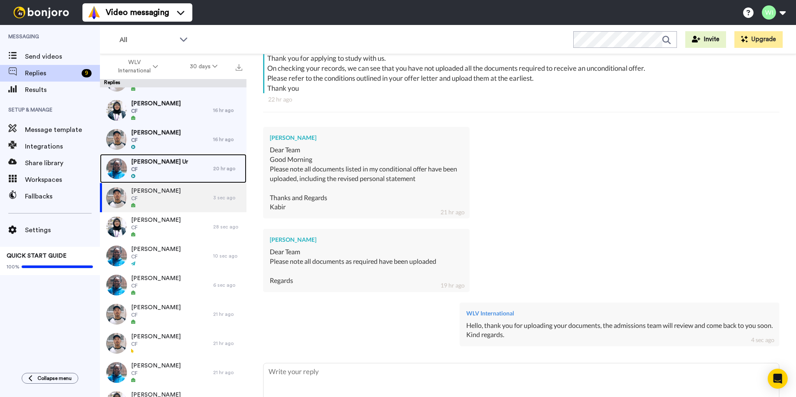
click at [185, 166] on div "[PERSON_NAME] Ur CF" at bounding box center [156, 168] width 113 height 29
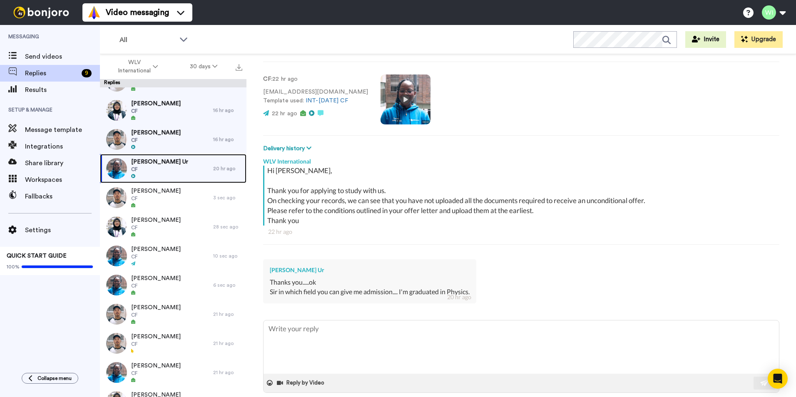
scroll to position [53, 0]
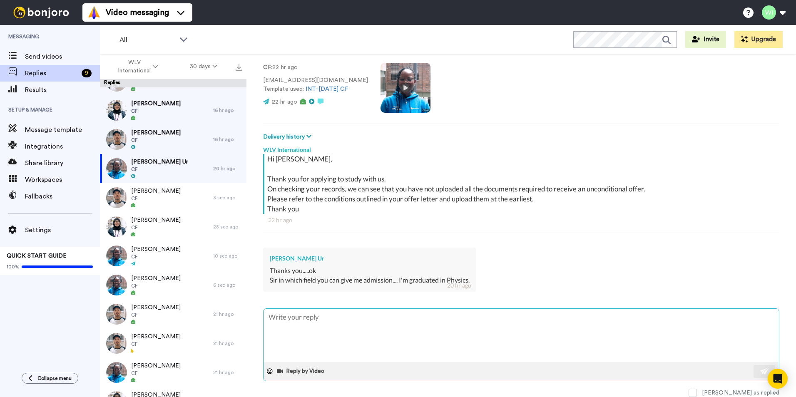
click at [293, 323] on textarea at bounding box center [520, 335] width 515 height 53
click at [760, 368] on img at bounding box center [764, 371] width 9 height 7
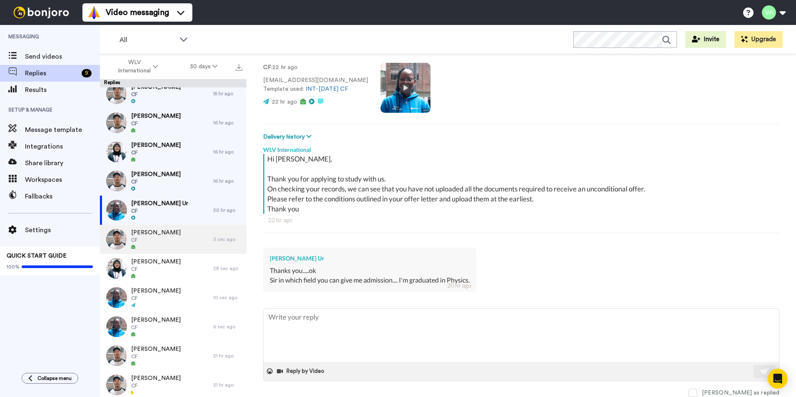
scroll to position [83, 0]
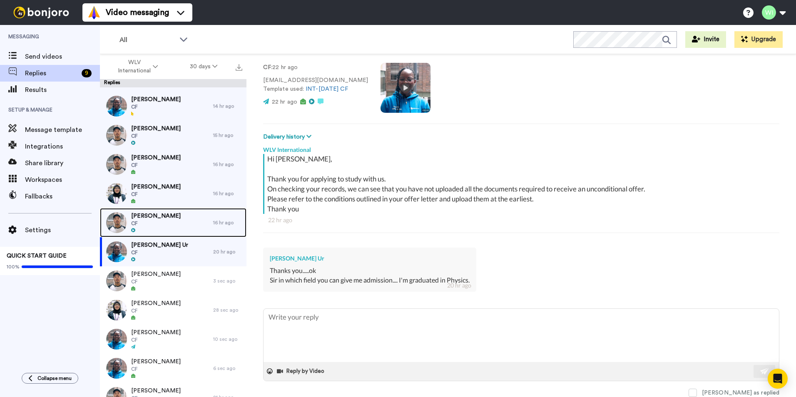
click at [164, 226] on span "CF" at bounding box center [156, 223] width 50 height 7
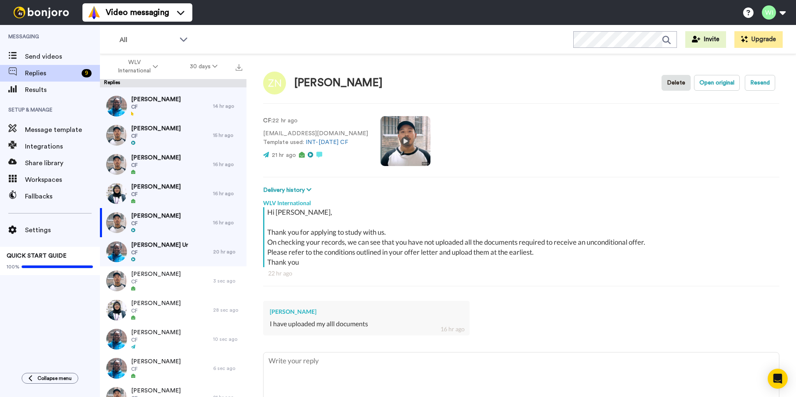
scroll to position [44, 0]
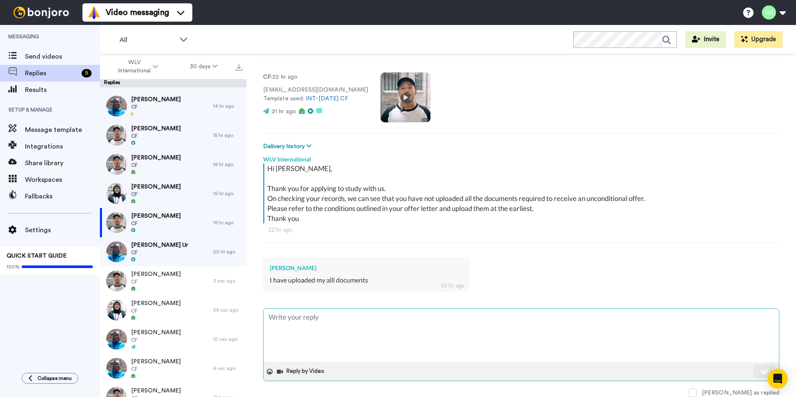
click at [348, 335] on textarea at bounding box center [520, 335] width 515 height 53
click at [753, 372] on button at bounding box center [764, 371] width 22 height 13
click at [697, 391] on span at bounding box center [692, 393] width 8 height 8
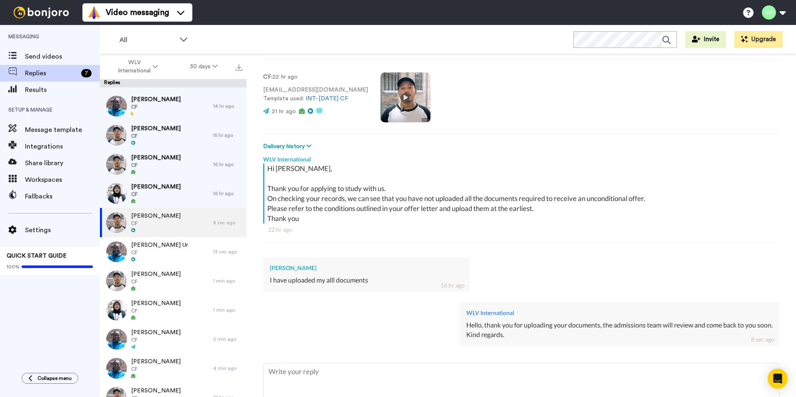
scroll to position [0, 0]
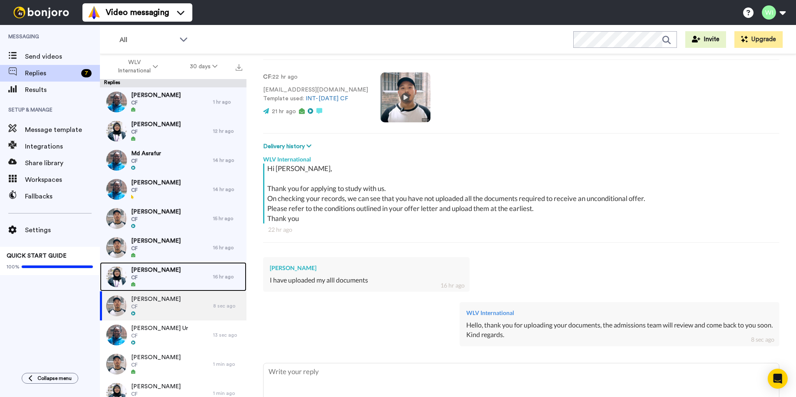
click at [150, 272] on span "[PERSON_NAME]" at bounding box center [156, 270] width 50 height 8
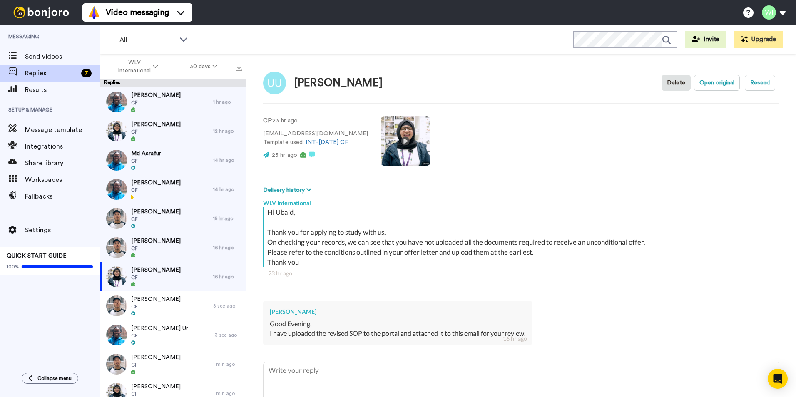
scroll to position [53, 0]
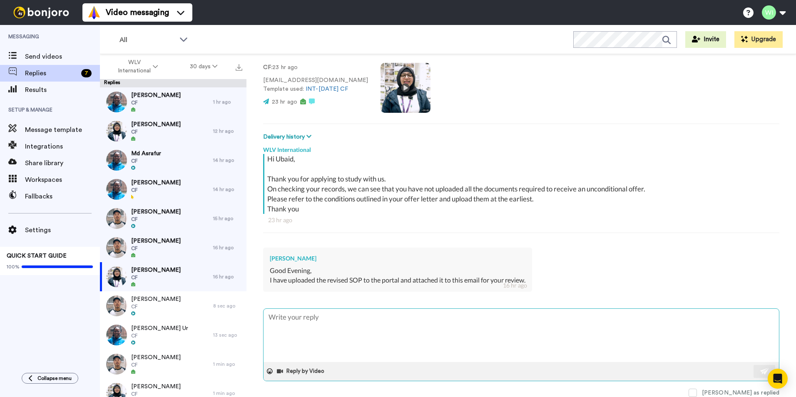
click at [392, 324] on textarea at bounding box center [520, 335] width 515 height 53
click at [753, 365] on button at bounding box center [764, 371] width 22 height 13
click at [697, 393] on span at bounding box center [692, 393] width 8 height 8
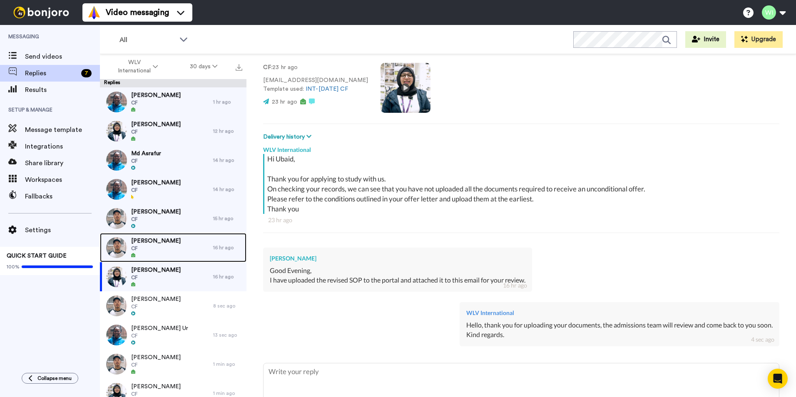
click at [157, 247] on span "CF" at bounding box center [156, 248] width 50 height 7
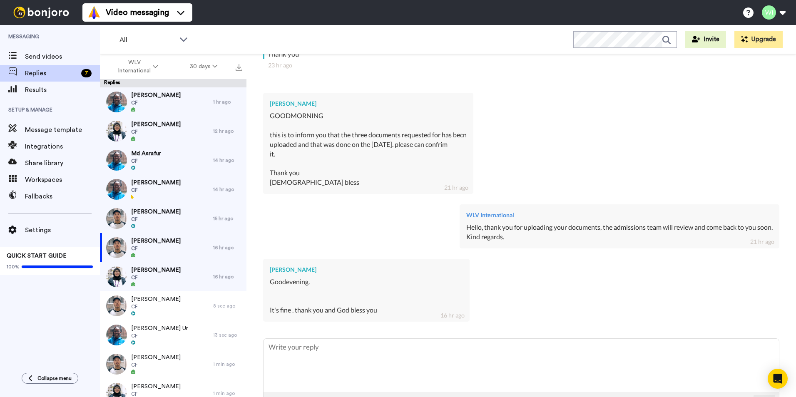
scroll to position [238, 0]
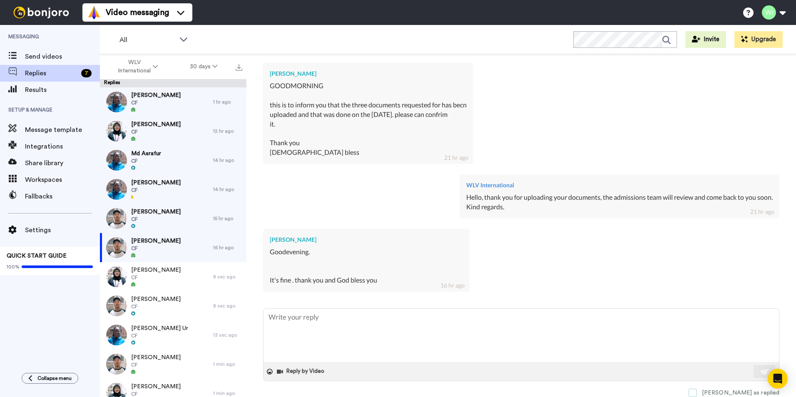
click at [697, 397] on span at bounding box center [692, 393] width 8 height 8
click at [154, 226] on div at bounding box center [156, 226] width 50 height 6
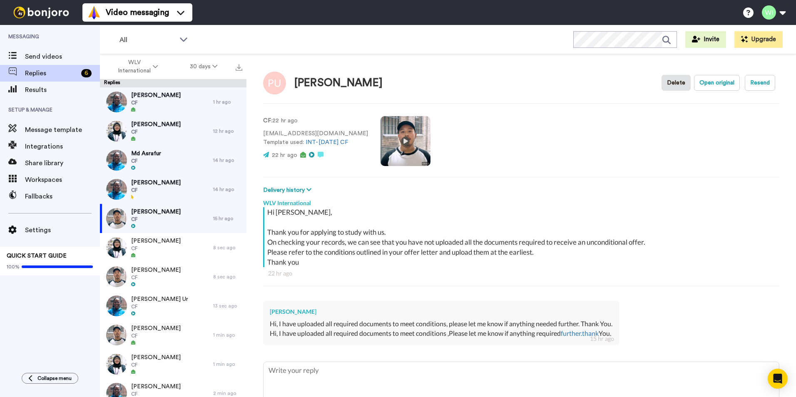
scroll to position [53, 0]
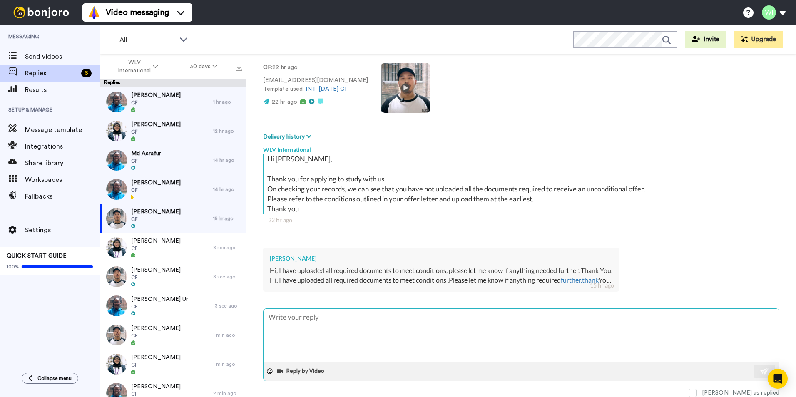
click at [310, 319] on textarea at bounding box center [520, 335] width 515 height 53
click at [753, 371] on button at bounding box center [764, 371] width 22 height 13
click at [697, 389] on span at bounding box center [692, 393] width 8 height 8
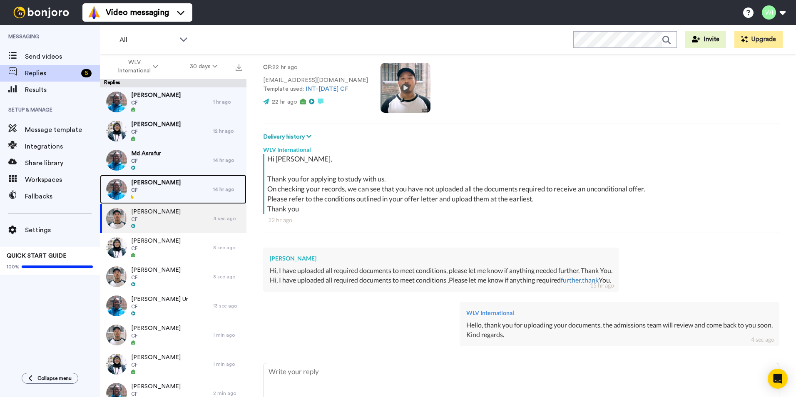
click at [175, 190] on div "[PERSON_NAME] CF" at bounding box center [156, 189] width 113 height 29
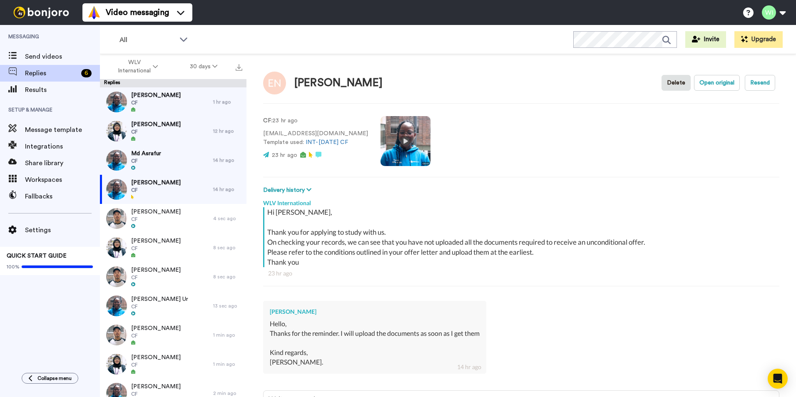
scroll to position [82, 0]
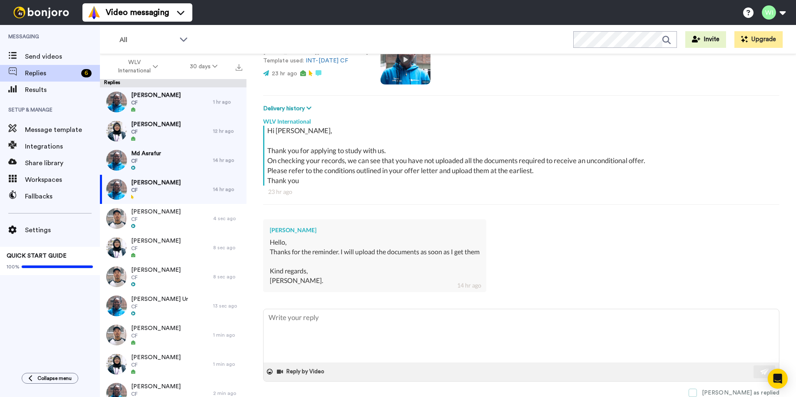
click at [697, 392] on span at bounding box center [692, 393] width 8 height 8
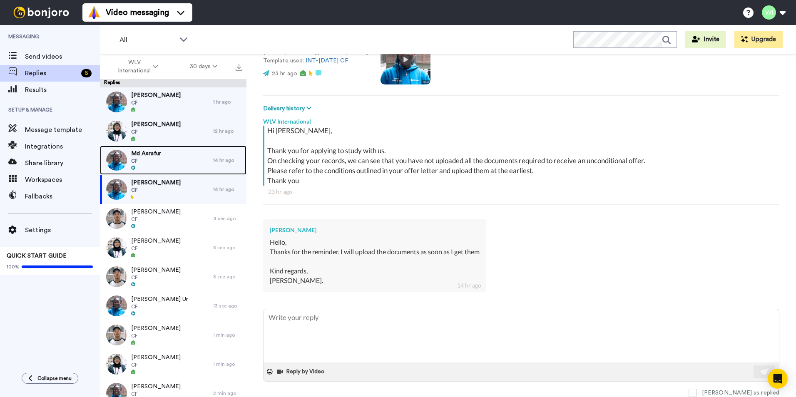
click at [154, 151] on span "Md Asrafur" at bounding box center [146, 153] width 30 height 8
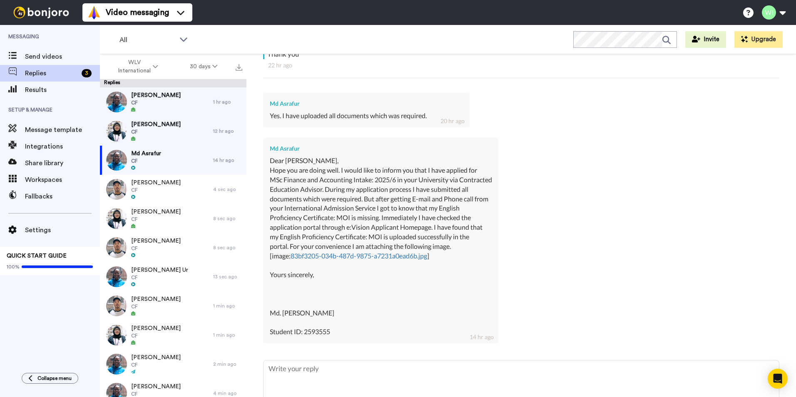
scroll to position [260, 0]
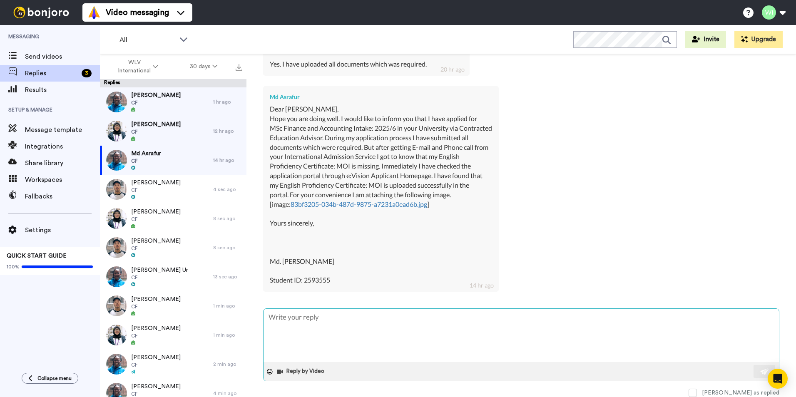
click at [348, 333] on textarea at bounding box center [520, 335] width 515 height 53
click at [753, 367] on button at bounding box center [764, 371] width 22 height 13
click at [697, 392] on span at bounding box center [692, 393] width 8 height 8
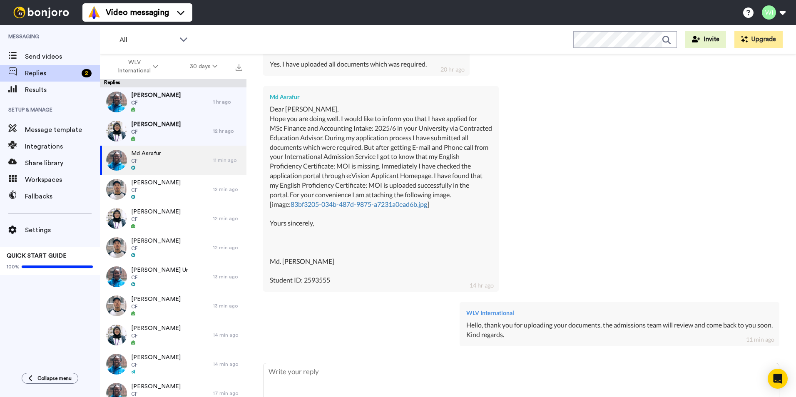
scroll to position [314, 0]
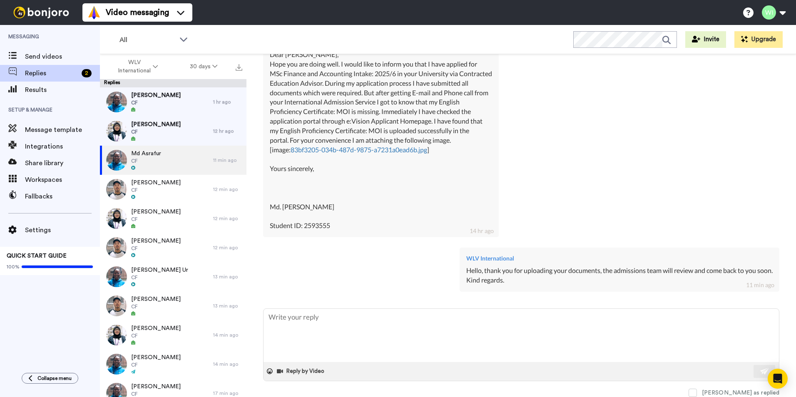
click at [500, 284] on div "Hello, thank you for uploading your documents, the admissions team will review …" at bounding box center [619, 275] width 306 height 19
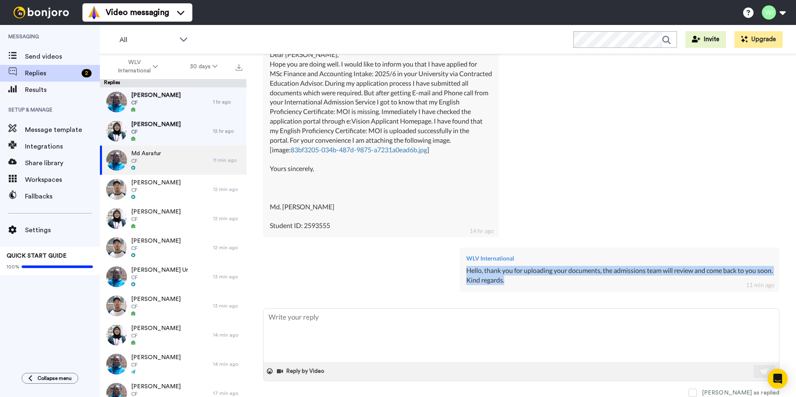
drag, startPoint x: 498, startPoint y: 280, endPoint x: 454, endPoint y: 271, distance: 44.6
click at [459, 271] on div "WLV International Hello, thank you for uploading your documents, the admissions…" at bounding box center [619, 270] width 320 height 44
copy div "Hello, thank you for uploading your documents, the admissions team will review …"
click at [149, 129] on span "CF" at bounding box center [156, 132] width 50 height 7
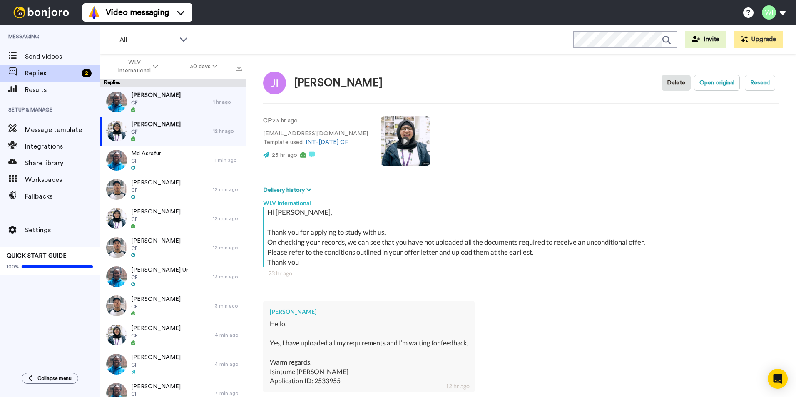
scroll to position [101, 0]
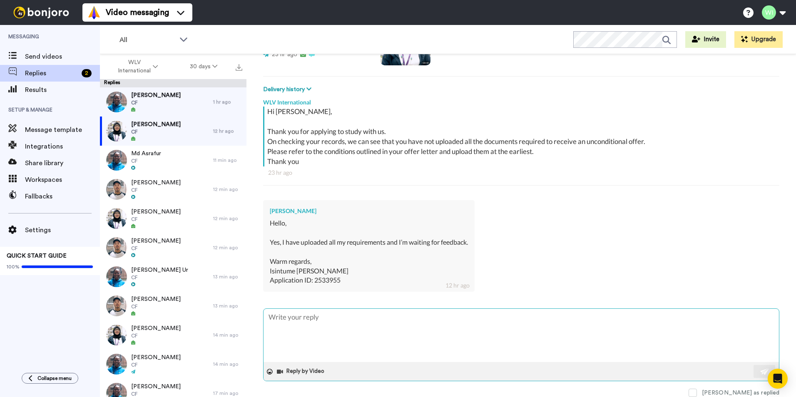
click at [355, 331] on textarea at bounding box center [520, 335] width 515 height 53
click at [753, 367] on button at bounding box center [764, 371] width 22 height 13
click at [725, 387] on div "Reply by Video [PERSON_NAME] as replied" at bounding box center [521, 352] width 516 height 89
click at [720, 397] on html "Video messaging Switch to Video messaging Testimonials Settings Discover Help &…" at bounding box center [398, 198] width 796 height 397
click at [697, 393] on span at bounding box center [692, 393] width 8 height 8
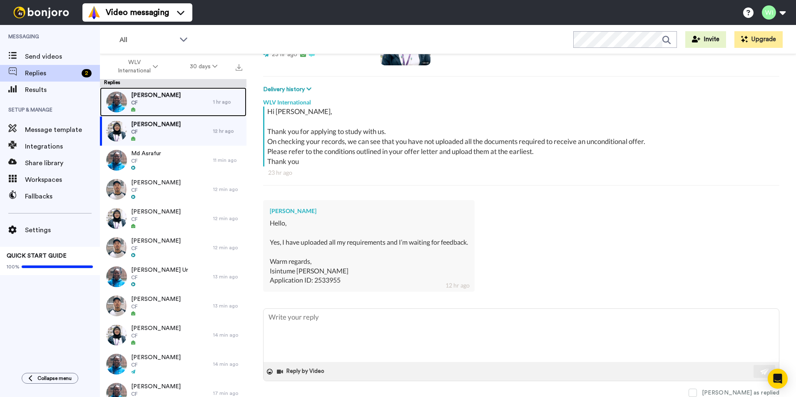
click at [181, 98] on span "[PERSON_NAME]" at bounding box center [156, 95] width 50 height 8
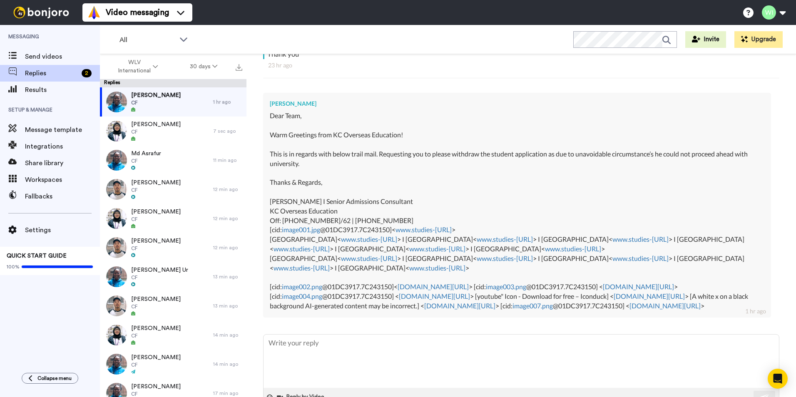
scroll to position [262, 0]
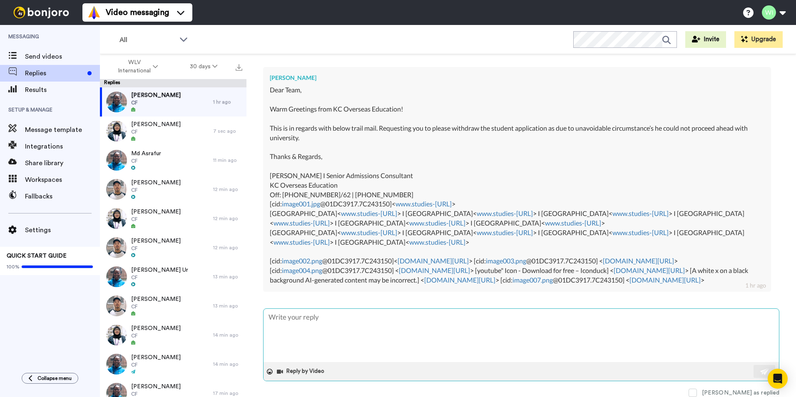
click at [341, 324] on textarea at bounding box center [520, 335] width 515 height 53
paste textarea "[URL][DOMAIN_NAME]"
click at [761, 376] on button at bounding box center [764, 371] width 22 height 13
click at [697, 394] on span at bounding box center [692, 393] width 8 height 8
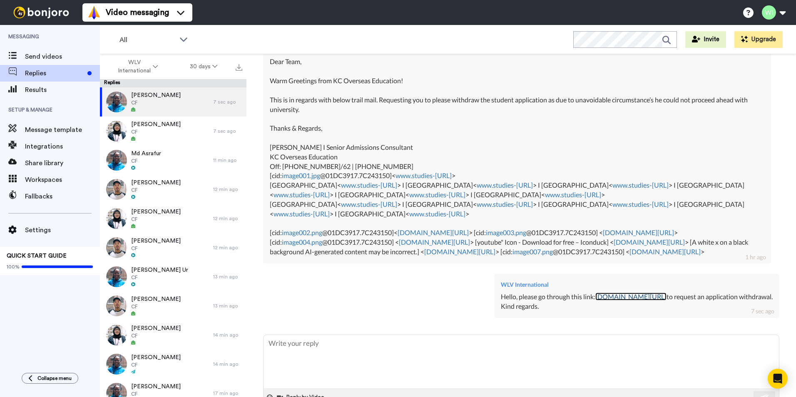
click at [615, 300] on link "[DOMAIN_NAME][URL]" at bounding box center [630, 297] width 71 height 8
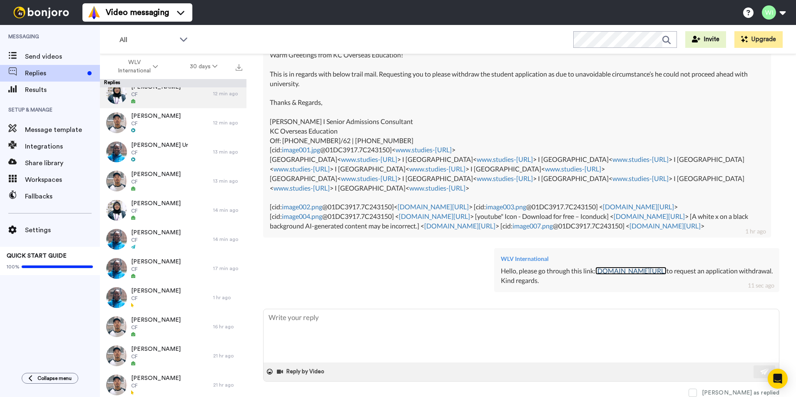
scroll to position [0, 0]
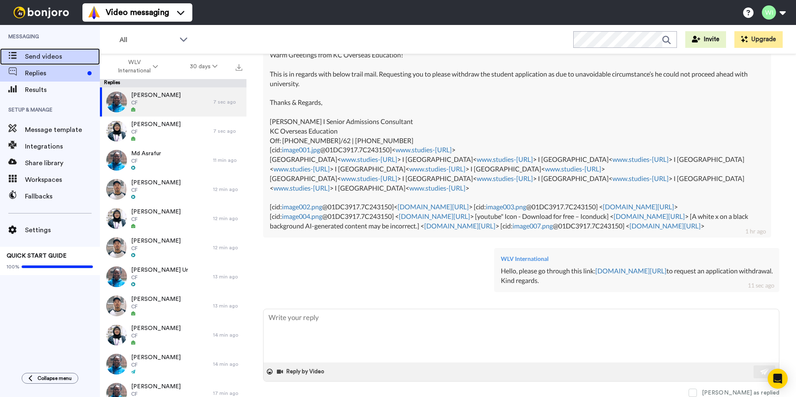
click at [71, 55] on span "Send videos" at bounding box center [62, 57] width 75 height 10
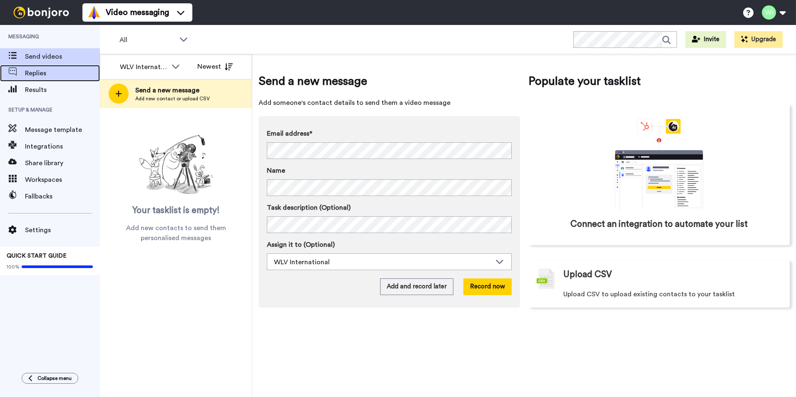
click at [13, 68] on icon at bounding box center [12, 71] width 8 height 8
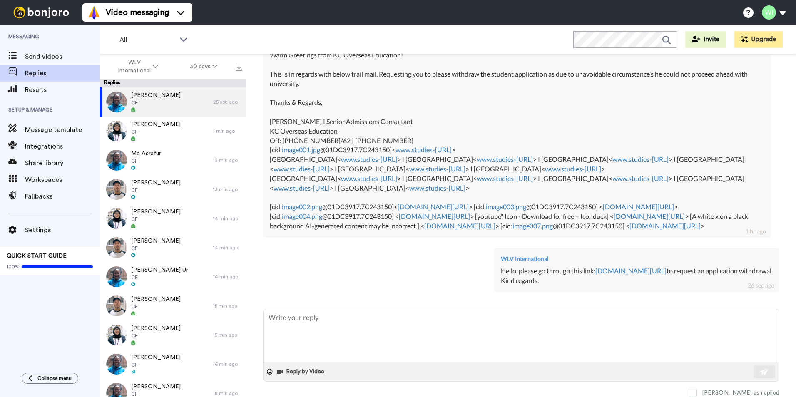
type textarea "x"
